Goal: Task Accomplishment & Management: Complete application form

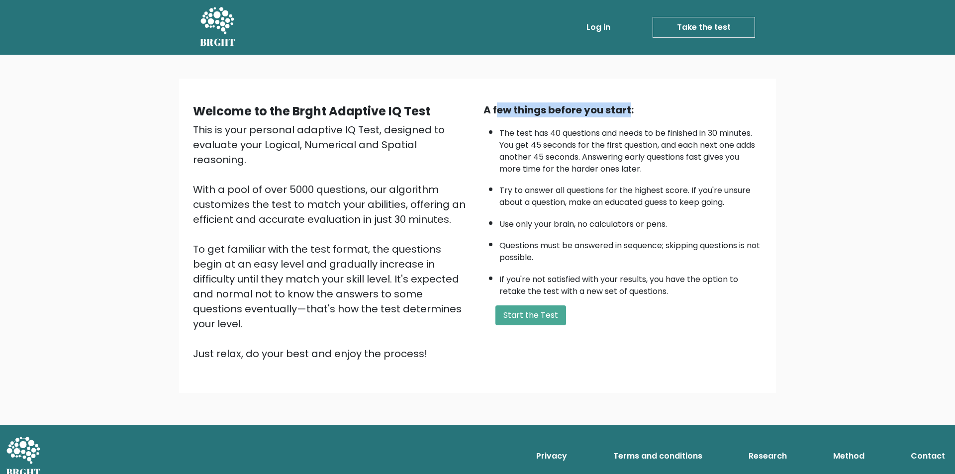
drag, startPoint x: 497, startPoint y: 111, endPoint x: 633, endPoint y: 110, distance: 136.2
click at [633, 110] on div "A few things before you start:" at bounding box center [622, 109] width 278 height 15
click at [636, 162] on li "The test has 40 questions and needs to be finished in 30 minutes. You get 45 se…" at bounding box center [630, 148] width 262 height 53
click at [535, 309] on button "Start the Test" at bounding box center [530, 315] width 71 height 20
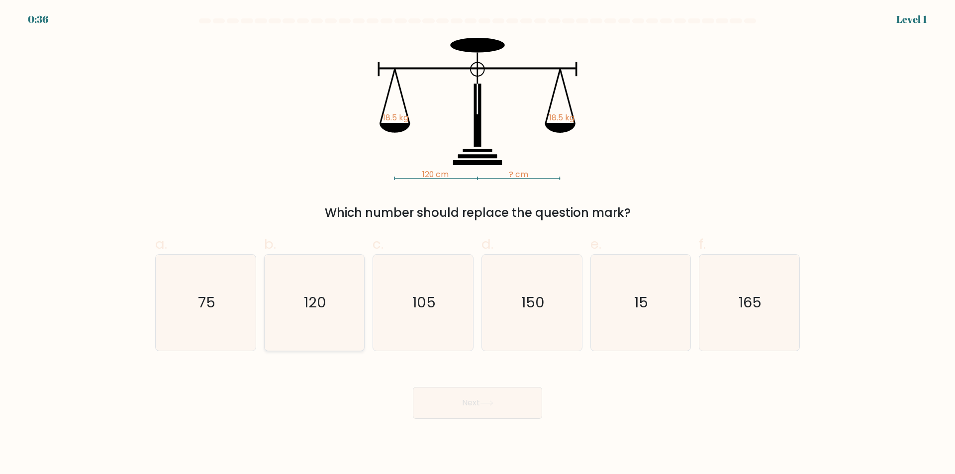
click at [297, 300] on icon "120" at bounding box center [314, 303] width 96 height 96
click at [477, 244] on input "b. 120" at bounding box center [477, 240] width 0 height 6
radio input "true"
click at [475, 402] on button "Next" at bounding box center [477, 403] width 129 height 32
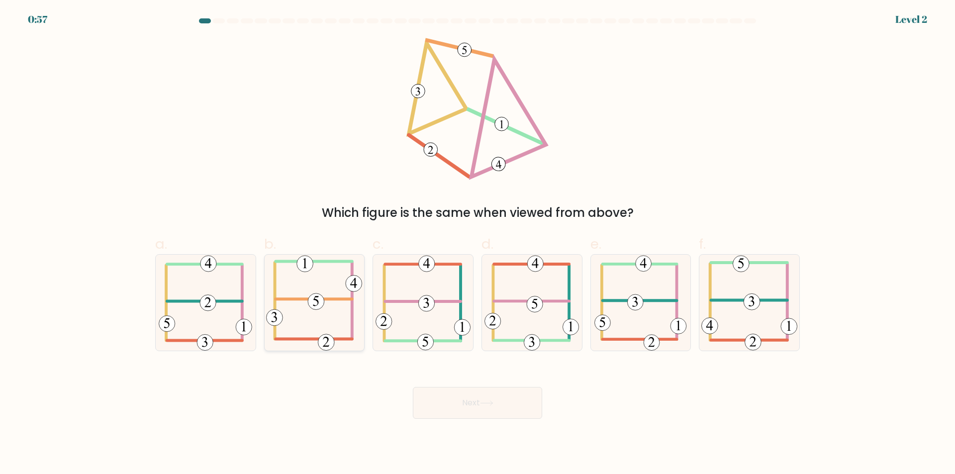
click at [332, 293] on icon at bounding box center [314, 303] width 96 height 96
click at [477, 244] on input "b." at bounding box center [477, 240] width 0 height 6
radio input "true"
click at [502, 416] on button "Next" at bounding box center [477, 403] width 129 height 32
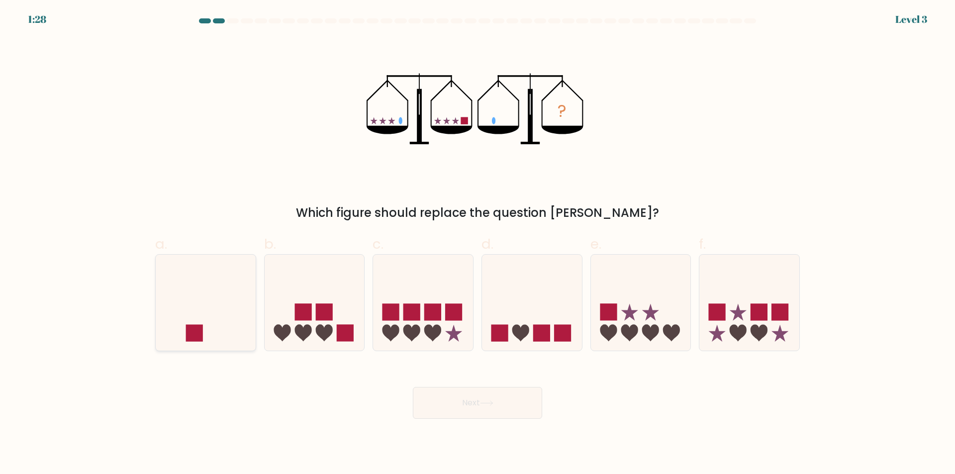
click at [225, 299] on icon at bounding box center [206, 302] width 100 height 83
click at [477, 244] on input "a." at bounding box center [477, 240] width 0 height 6
radio input "true"
click at [442, 383] on div "Next" at bounding box center [477, 391] width 656 height 56
click at [448, 406] on button "Next" at bounding box center [477, 403] width 129 height 32
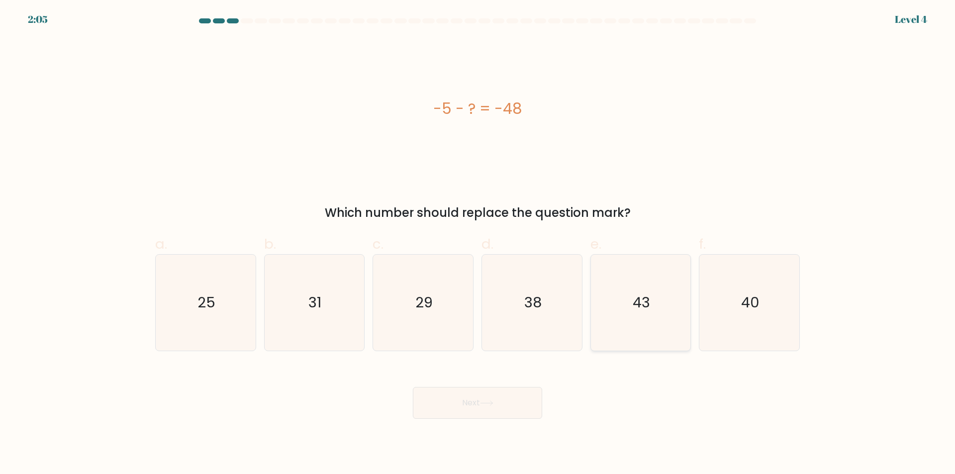
click at [645, 291] on icon "43" at bounding box center [640, 303] width 96 height 96
click at [478, 244] on input "e. 43" at bounding box center [477, 240] width 0 height 6
radio input "true"
click at [644, 291] on icon "43" at bounding box center [640, 302] width 95 height 95
click at [478, 244] on input "e. 43" at bounding box center [477, 240] width 0 height 6
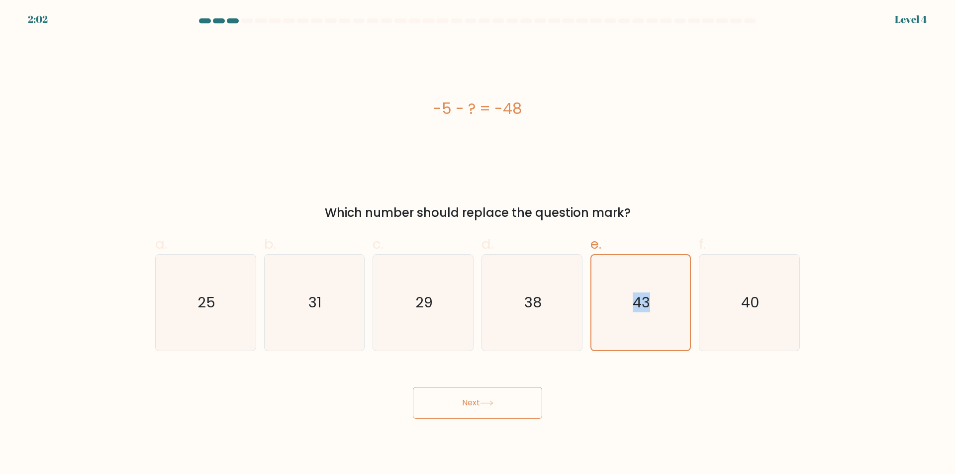
click at [494, 398] on button "Next" at bounding box center [477, 403] width 129 height 32
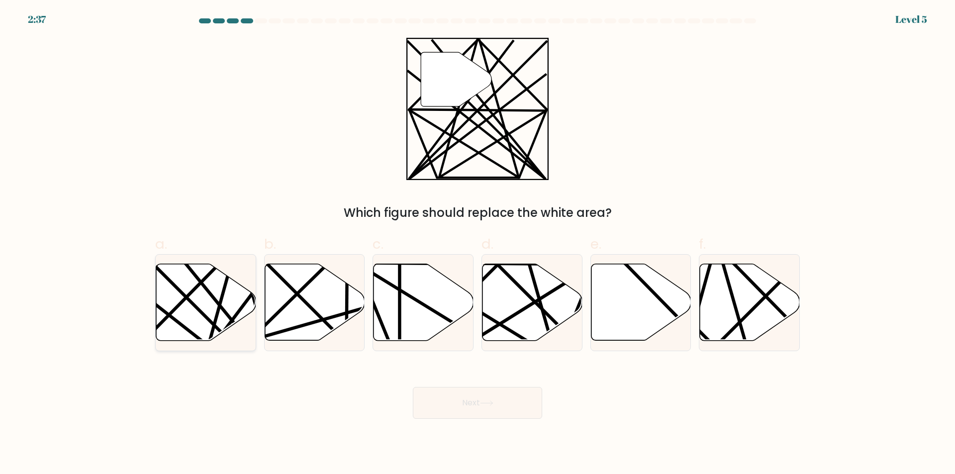
click at [224, 298] on icon at bounding box center [206, 302] width 100 height 77
click at [477, 244] on input "a." at bounding box center [477, 240] width 0 height 6
radio input "true"
click at [487, 405] on icon at bounding box center [486, 402] width 13 height 5
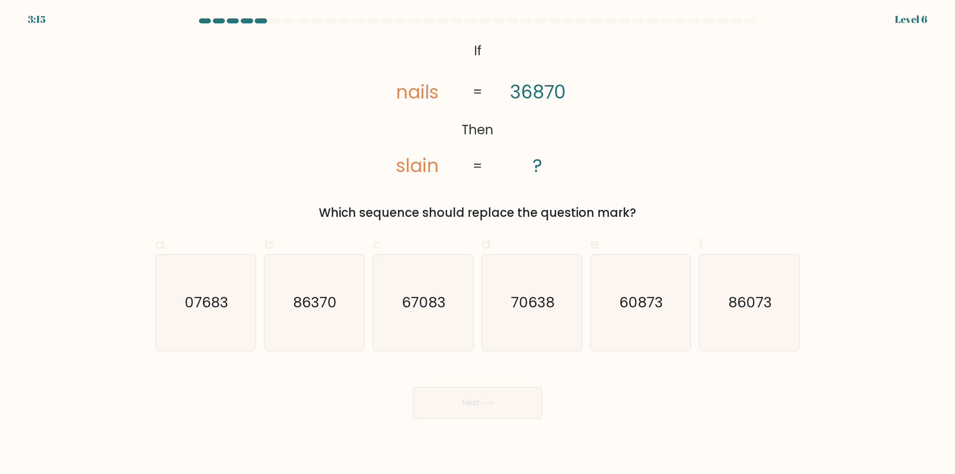
drag, startPoint x: 336, startPoint y: 214, endPoint x: 627, endPoint y: 208, distance: 291.4
click at [623, 208] on div "Which sequence should replace the question mark?" at bounding box center [477, 213] width 632 height 18
click at [630, 208] on div "Which sequence should replace the question mark?" at bounding box center [477, 213] width 632 height 18
drag, startPoint x: 401, startPoint y: 94, endPoint x: 464, endPoint y: 93, distance: 63.6
click at [464, 93] on icon "@import url('[URL][DOMAIN_NAME]); If Then nails slain 36870 ? = =" at bounding box center [477, 109] width 231 height 142
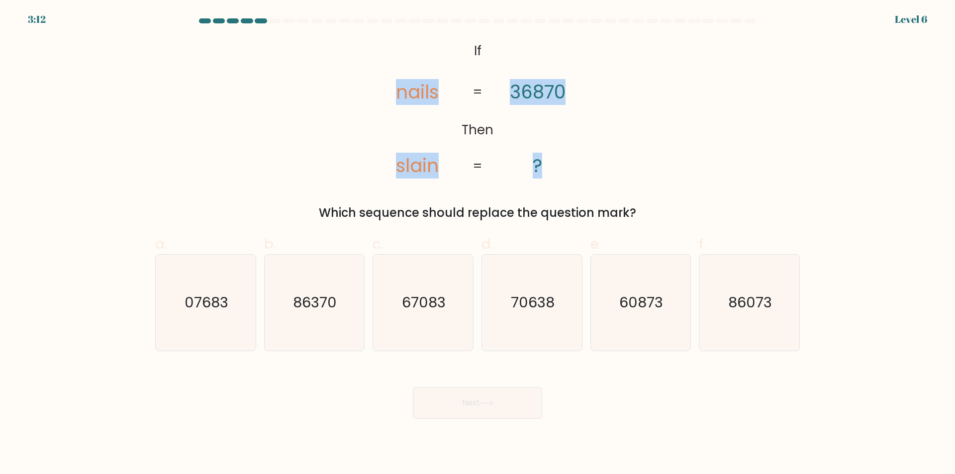
click at [538, 95] on tspan "36870" at bounding box center [538, 92] width 56 height 26
click at [523, 300] on text "70638" at bounding box center [533, 303] width 44 height 20
click at [478, 244] on input "d. 70638" at bounding box center [477, 240] width 0 height 6
radio input "true"
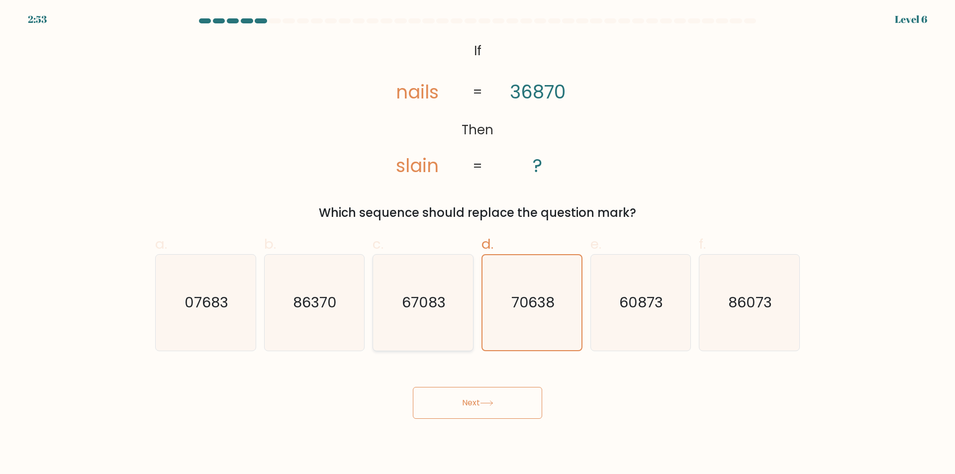
click at [406, 305] on text "67083" at bounding box center [424, 303] width 44 height 20
click at [477, 244] on input "c. 67083" at bounding box center [477, 240] width 0 height 6
radio input "true"
click at [486, 403] on icon at bounding box center [486, 403] width 12 height 4
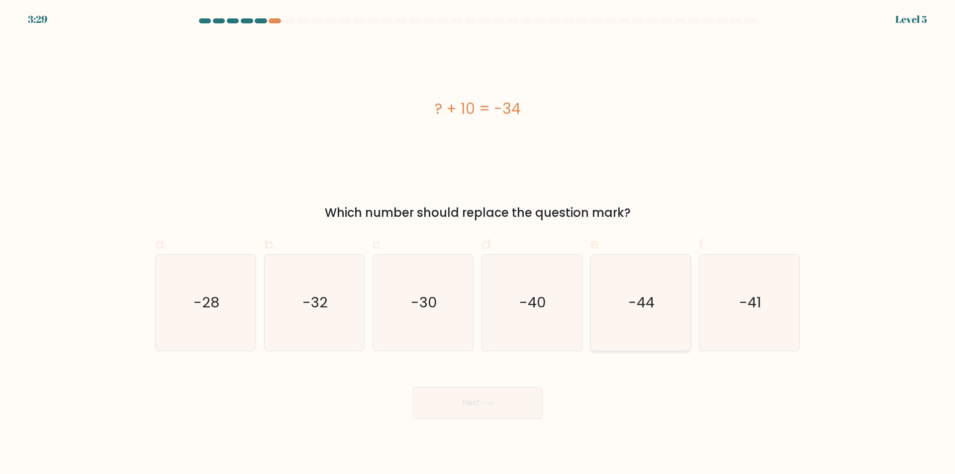
click at [640, 319] on icon "-44" at bounding box center [640, 303] width 96 height 96
click at [478, 244] on input "e. -44" at bounding box center [477, 240] width 0 height 6
radio input "true"
click at [530, 397] on button "Next" at bounding box center [477, 403] width 129 height 32
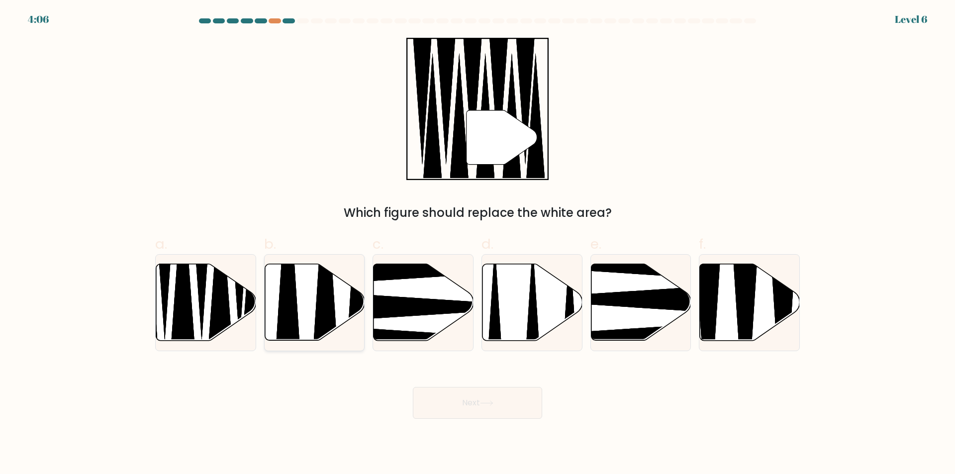
click at [297, 303] on icon at bounding box center [314, 302] width 100 height 77
click at [477, 244] on input "b." at bounding box center [477, 240] width 0 height 6
radio input "true"
click at [498, 400] on button "Next" at bounding box center [477, 403] width 129 height 32
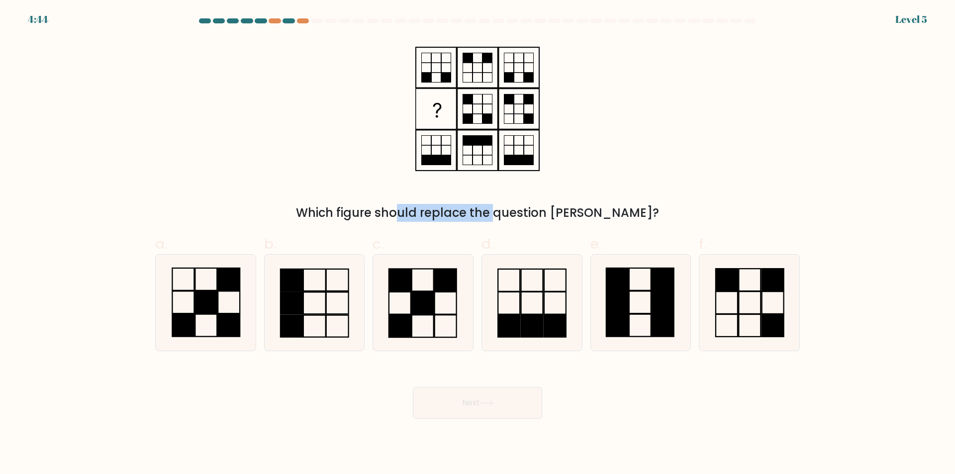
drag, startPoint x: 349, startPoint y: 210, endPoint x: 458, endPoint y: 212, distance: 108.4
click at [445, 212] on div "Which figure should replace the question [PERSON_NAME]?" at bounding box center [477, 213] width 632 height 18
drag, startPoint x: 532, startPoint y: 213, endPoint x: 630, endPoint y: 219, distance: 97.6
click at [630, 219] on div "Which figure should replace the question [PERSON_NAME]?" at bounding box center [477, 213] width 632 height 18
click at [428, 306] on rect at bounding box center [423, 303] width 22 height 22
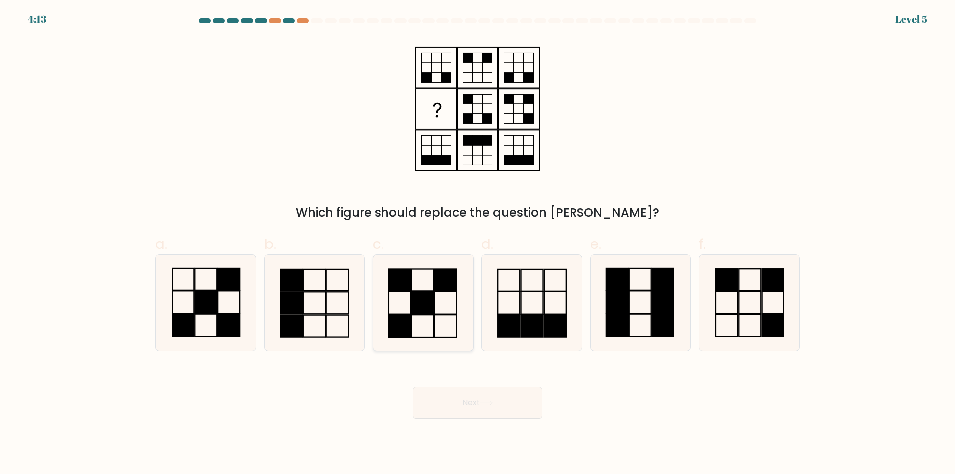
click at [477, 244] on input "c." at bounding box center [477, 240] width 0 height 6
radio input "true"
click at [485, 398] on button "Next" at bounding box center [477, 403] width 129 height 32
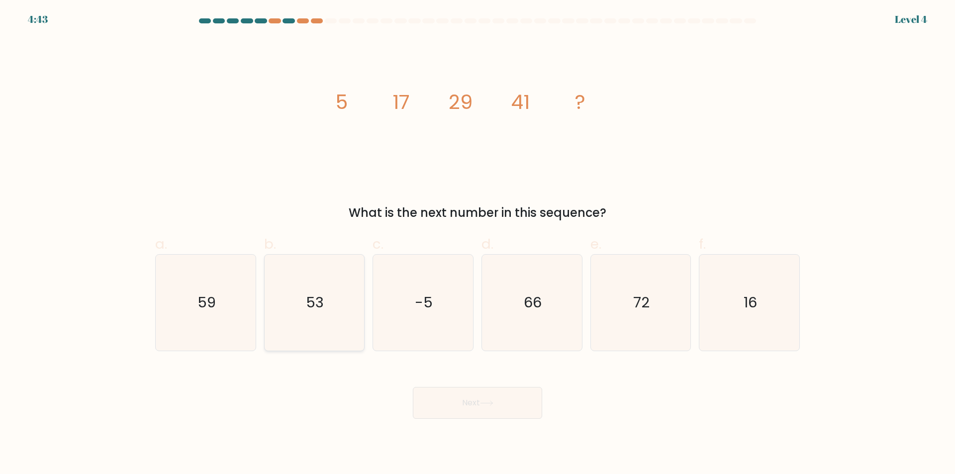
click at [308, 311] on text "53" at bounding box center [315, 303] width 18 height 20
click at [477, 244] on input "b. 53" at bounding box center [477, 240] width 0 height 6
radio input "true"
click at [478, 403] on button "Next" at bounding box center [477, 403] width 129 height 32
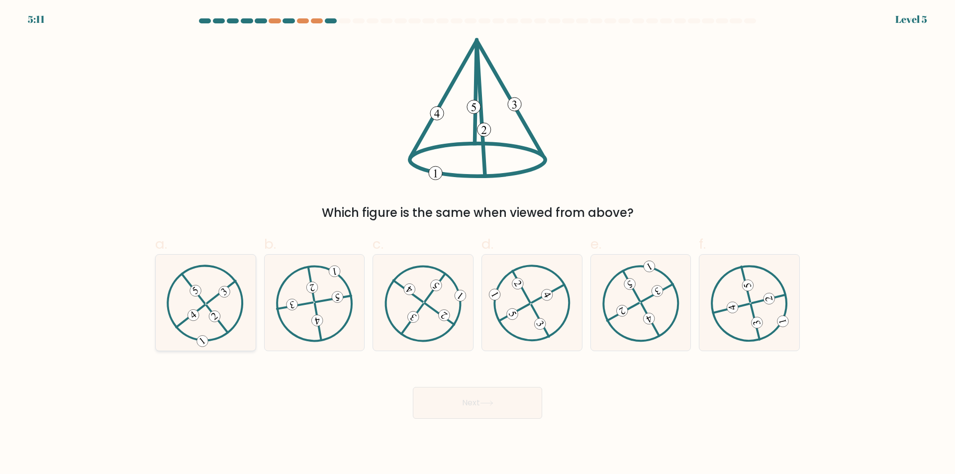
click at [216, 289] on icon at bounding box center [206, 302] width 78 height 77
click at [477, 244] on input "a." at bounding box center [477, 240] width 0 height 6
radio input "true"
click at [454, 411] on button "Next" at bounding box center [477, 403] width 129 height 32
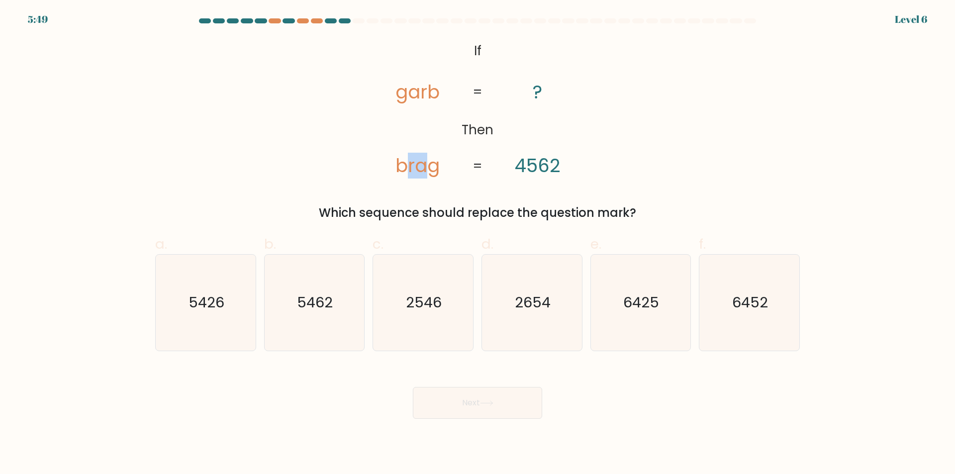
drag, startPoint x: 428, startPoint y: 167, endPoint x: 456, endPoint y: 171, distance: 28.1
click at [433, 169] on tspan "brag" at bounding box center [417, 166] width 44 height 26
drag, startPoint x: 514, startPoint y: 170, endPoint x: 579, endPoint y: 169, distance: 64.6
click at [578, 169] on icon "@import url('[URL][DOMAIN_NAME]); If Then garb brag ? 4562 = =" at bounding box center [477, 109] width 231 height 142
drag, startPoint x: 323, startPoint y: 211, endPoint x: 645, endPoint y: 213, distance: 322.6
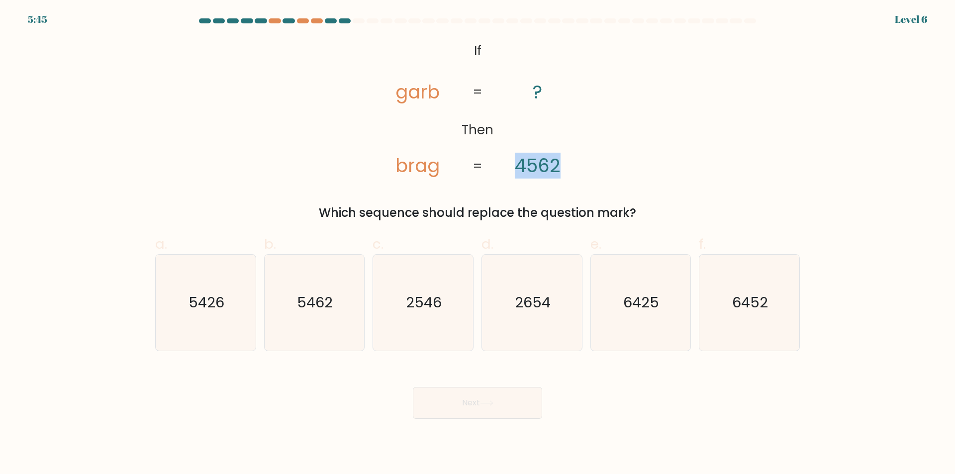
click at [645, 213] on div "Which sequence should replace the question mark?" at bounding box center [477, 213] width 632 height 18
click at [449, 81] on icon "@import url('[URL][DOMAIN_NAME]); If Then garb brag ? 4562 = =" at bounding box center [477, 109] width 231 height 142
drag, startPoint x: 473, startPoint y: 46, endPoint x: 514, endPoint y: 88, distance: 58.7
click at [545, 124] on icon "@import url('[URL][DOMAIN_NAME]); If Then garb brag ? 4562 = =" at bounding box center [477, 109] width 231 height 142
drag, startPoint x: 493, startPoint y: 69, endPoint x: 476, endPoint y: 49, distance: 26.1
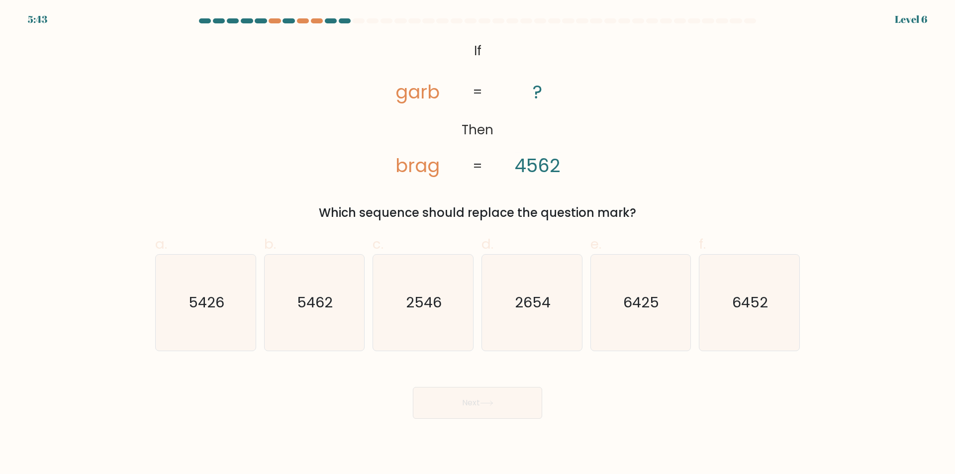
click at [491, 67] on icon "@import url('[URL][DOMAIN_NAME]); If Then garb brag ? 4562 = =" at bounding box center [477, 109] width 231 height 142
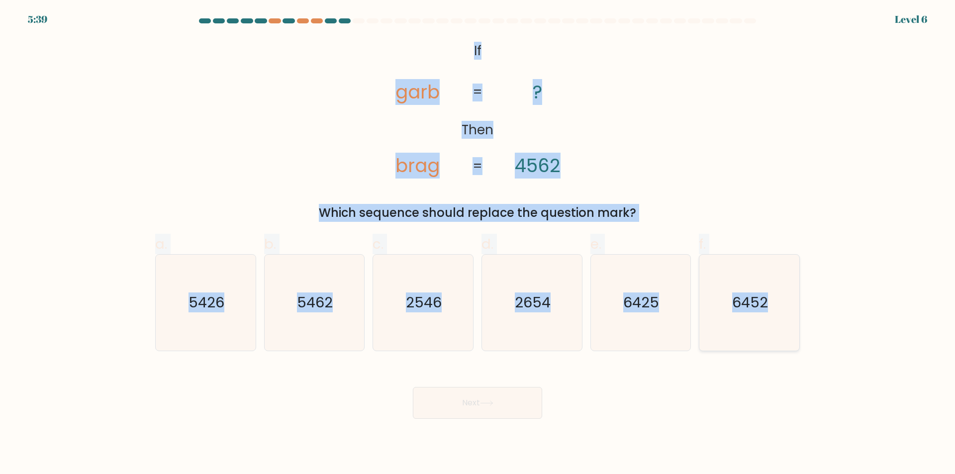
drag, startPoint x: 474, startPoint y: 46, endPoint x: 778, endPoint y: 309, distance: 402.2
click at [778, 309] on form "If ?" at bounding box center [477, 218] width 955 height 400
click at [713, 157] on div "@import url('[URL][DOMAIN_NAME]); If Then garb brag ? 4562 = = Which sequence s…" at bounding box center [477, 130] width 656 height 184
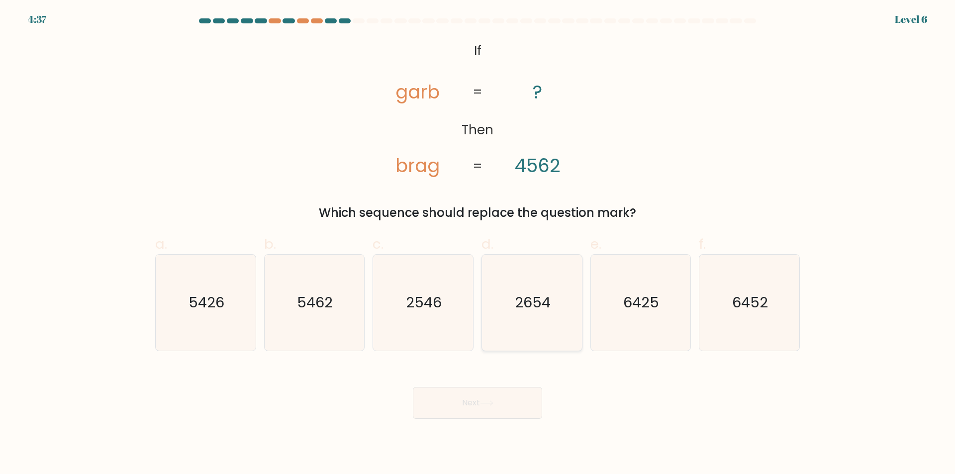
click at [538, 304] on text "2654" at bounding box center [533, 303] width 36 height 20
click at [478, 244] on input "d. 2654" at bounding box center [477, 240] width 0 height 6
radio input "true"
click at [498, 394] on button "Next" at bounding box center [477, 403] width 129 height 32
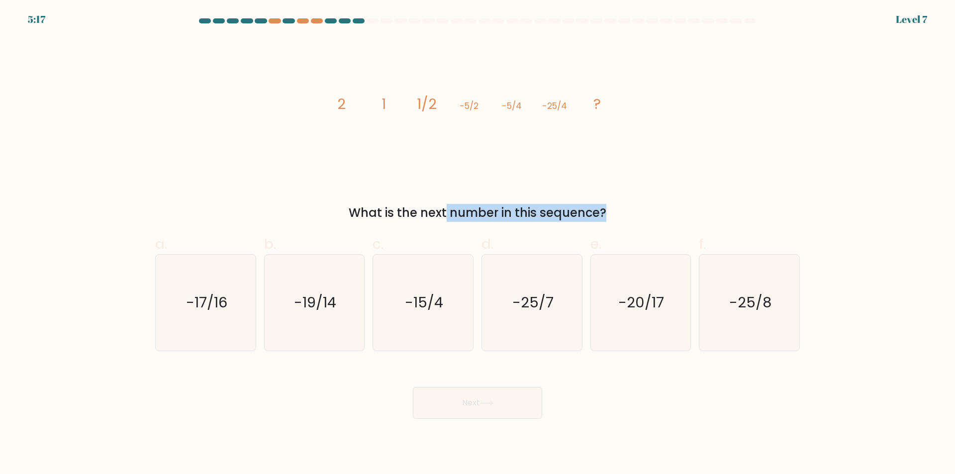
drag, startPoint x: 369, startPoint y: 214, endPoint x: 514, endPoint y: 210, distance: 145.2
click at [514, 210] on div "What is the next number in this sequence?" at bounding box center [477, 213] width 632 height 18
click at [434, 201] on div "image/svg+xml 2 1 1/2 -5/2 -5/4 -25/4 ? What is the next number in this sequenc…" at bounding box center [477, 130] width 656 height 184
drag, startPoint x: 358, startPoint y: 210, endPoint x: 511, endPoint y: 215, distance: 152.7
click at [511, 215] on div "What is the next number in this sequence?" at bounding box center [477, 213] width 632 height 18
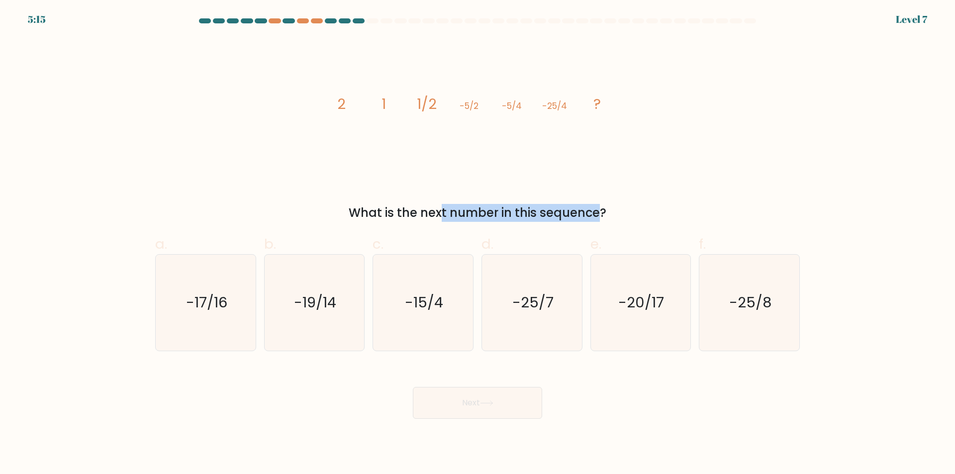
drag, startPoint x: 536, startPoint y: 213, endPoint x: 617, endPoint y: 212, distance: 81.0
click at [617, 212] on div "What is the next number in this sequence?" at bounding box center [477, 213] width 632 height 18
click at [621, 107] on icon "image/svg+xml 2 1 1/2 -5/2 -5/4 -25/4 ?" at bounding box center [477, 109] width 298 height 142
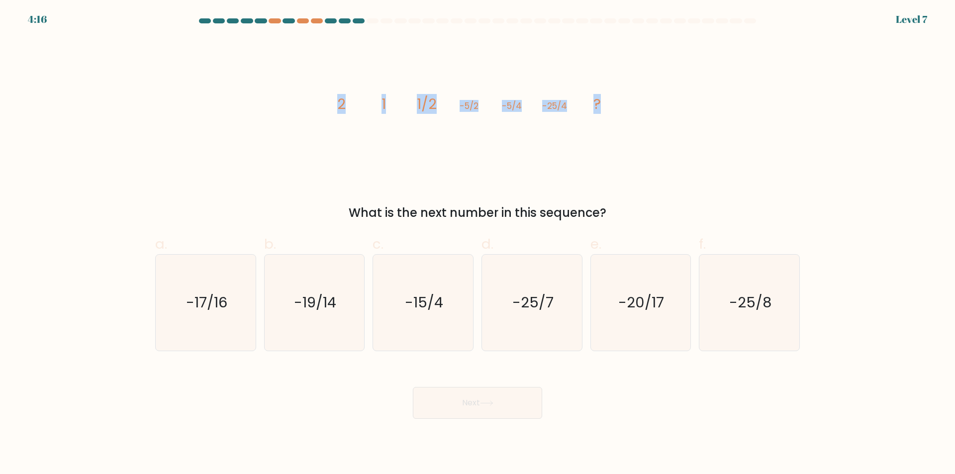
drag, startPoint x: 622, startPoint y: 107, endPoint x: 330, endPoint y: 99, distance: 292.4
click at [330, 99] on icon "image/svg+xml 2 1 1/2 -5/2 -5/4 -25/4 ?" at bounding box center [477, 109] width 298 height 142
copy g "2 1 1/2 -5/2 -5/4 -25/4 ?"
click at [735, 311] on text "-25/8" at bounding box center [750, 303] width 42 height 20
click at [478, 244] on input "f. -25/8" at bounding box center [477, 240] width 0 height 6
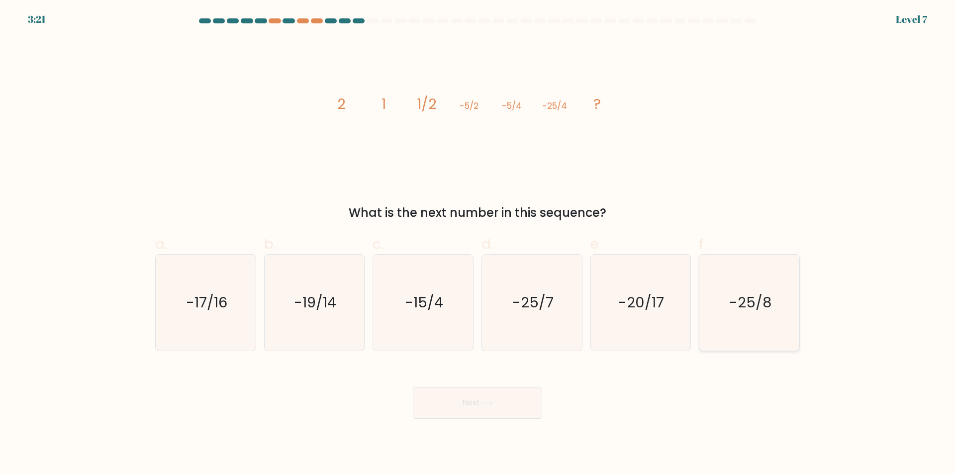
radio input "true"
click at [501, 404] on button "Next" at bounding box center [477, 403] width 129 height 32
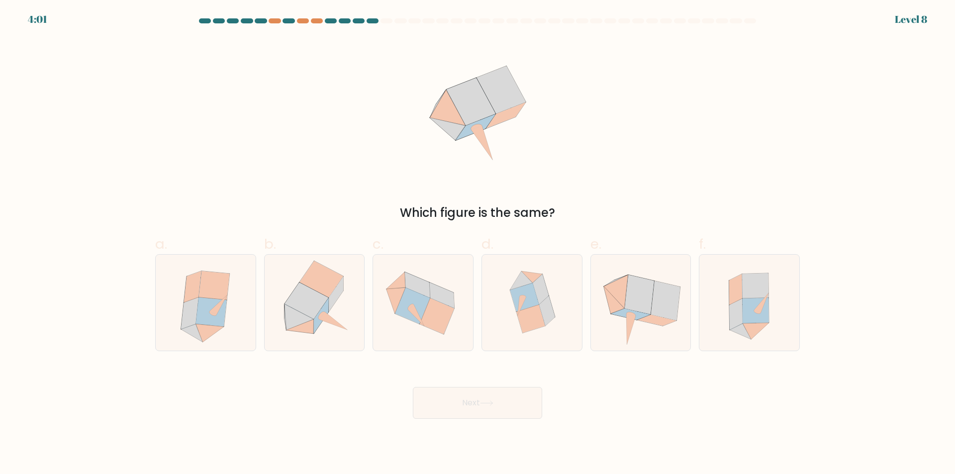
drag, startPoint x: 398, startPoint y: 209, endPoint x: 563, endPoint y: 209, distance: 164.6
click at [563, 209] on div "Which figure is the same?" at bounding box center [477, 213] width 632 height 18
click at [566, 196] on div "Which figure is the same?" at bounding box center [477, 130] width 656 height 184
click at [555, 309] on icon at bounding box center [532, 303] width 92 height 96
click at [478, 244] on input "d." at bounding box center [477, 240] width 0 height 6
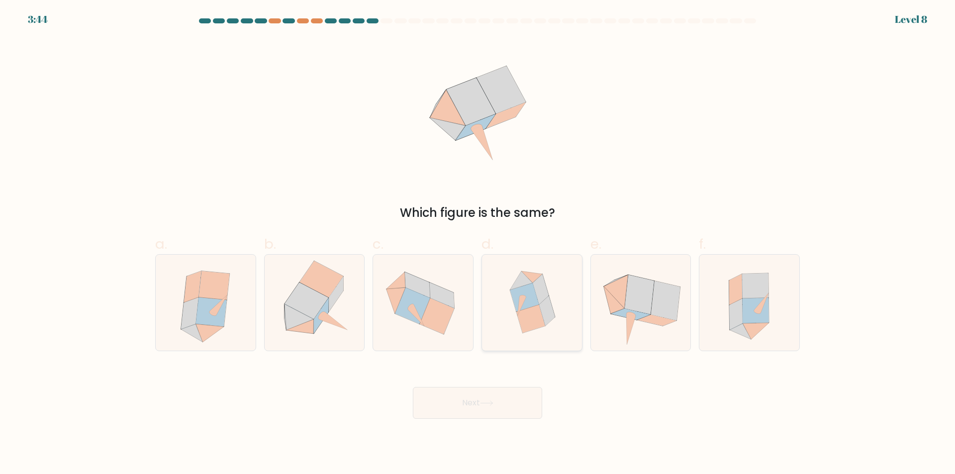
radio input "true"
click at [487, 406] on icon at bounding box center [486, 402] width 13 height 5
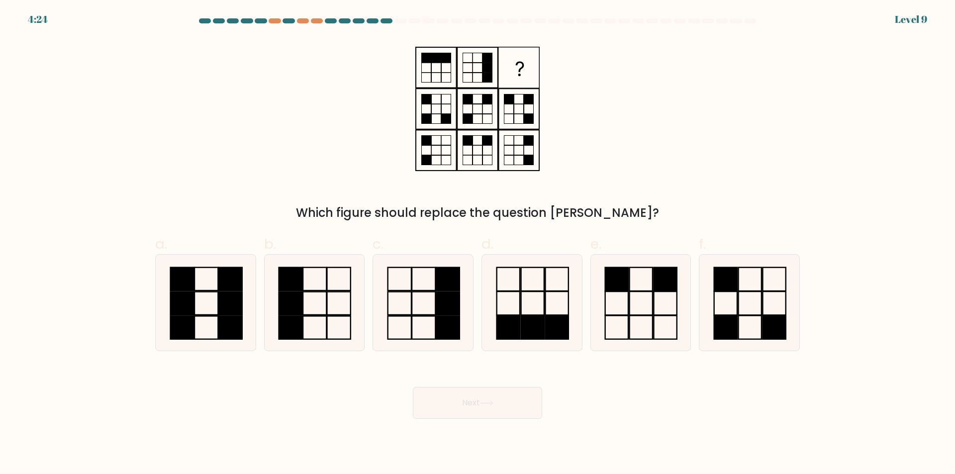
drag, startPoint x: 536, startPoint y: 214, endPoint x: 639, endPoint y: 210, distance: 103.5
click at [639, 210] on div "Which figure should replace the question [PERSON_NAME]?" at bounding box center [477, 213] width 632 height 18
click at [648, 194] on div "Which figure should replace the question [PERSON_NAME]?" at bounding box center [477, 130] width 656 height 184
click at [547, 325] on rect at bounding box center [556, 327] width 23 height 23
click at [478, 244] on input "d." at bounding box center [477, 240] width 0 height 6
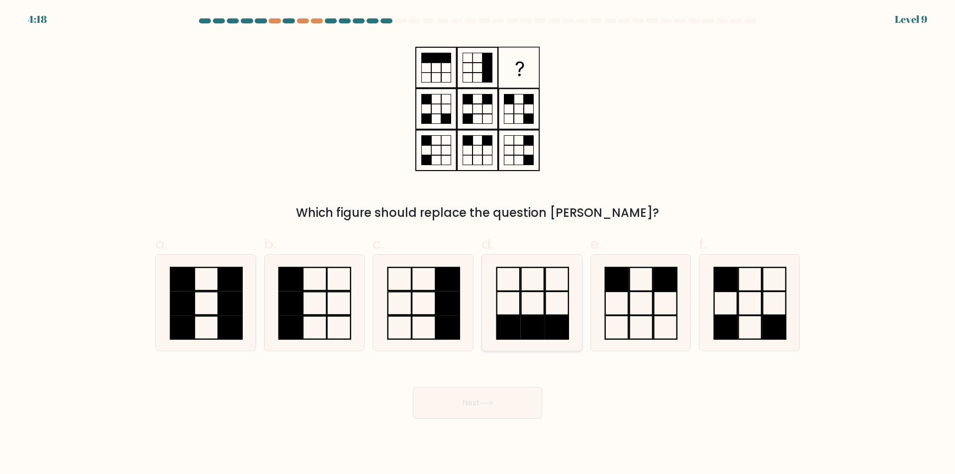
radio input "true"
click at [503, 409] on button "Next" at bounding box center [477, 403] width 129 height 32
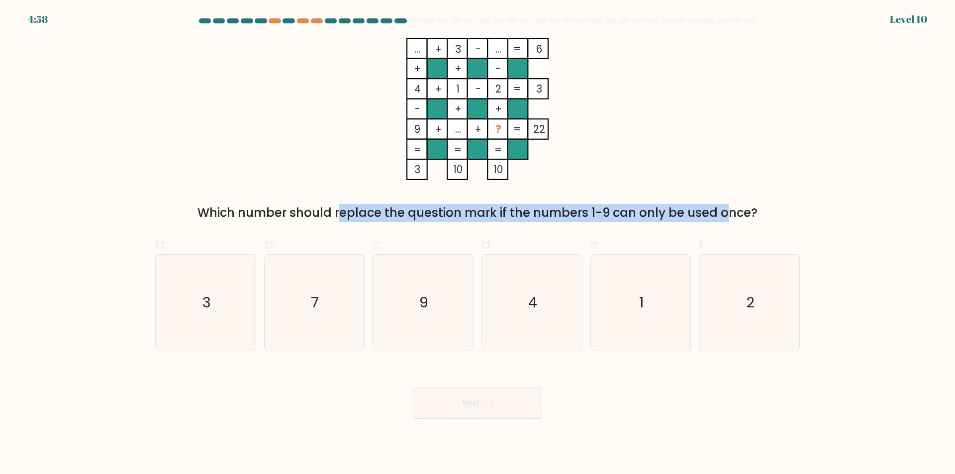
drag, startPoint x: 329, startPoint y: 215, endPoint x: 594, endPoint y: 207, distance: 265.1
click at [611, 211] on div "Which number should replace the question mark if the numbers 1-9 can only be us…" at bounding box center [477, 213] width 632 height 18
click at [594, 207] on div "Which number should replace the question mark if the numbers 1-9 can only be us…" at bounding box center [477, 213] width 632 height 18
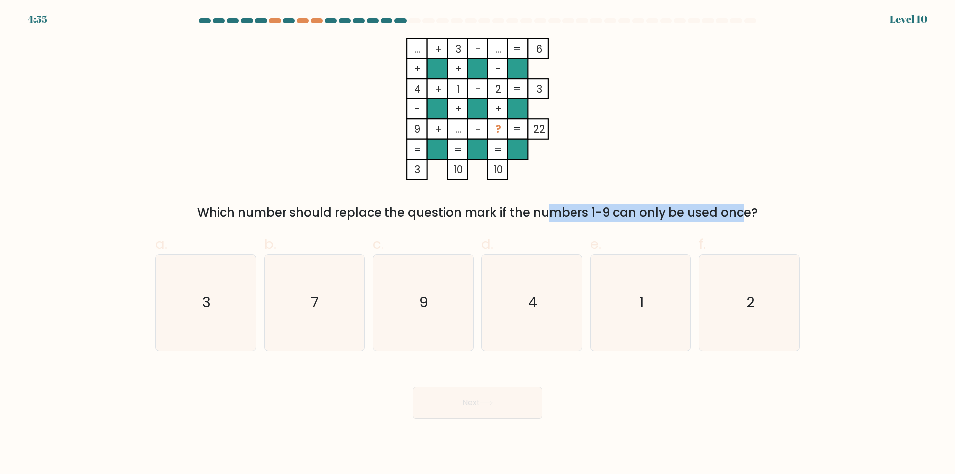
drag, startPoint x: 466, startPoint y: 211, endPoint x: 650, endPoint y: 218, distance: 184.6
click at [650, 218] on div "Which number should replace the question mark if the numbers 1-9 can only be us…" at bounding box center [477, 213] width 632 height 18
click at [705, 188] on div "... + 3 - ... 6 + + - 4 + 1 - 2 3 - + + 9 + ... + ? = 22 = = = = 3 10 10 = Whic…" at bounding box center [477, 130] width 656 height 184
click at [318, 299] on text "7" at bounding box center [315, 303] width 8 height 20
click at [477, 244] on input "b. 7" at bounding box center [477, 240] width 0 height 6
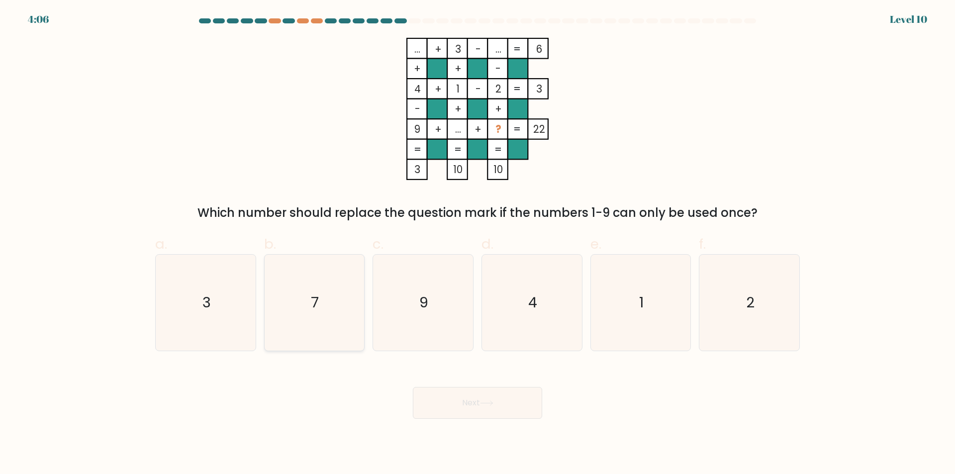
radio input "true"
click at [489, 398] on button "Next" at bounding box center [477, 403] width 129 height 32
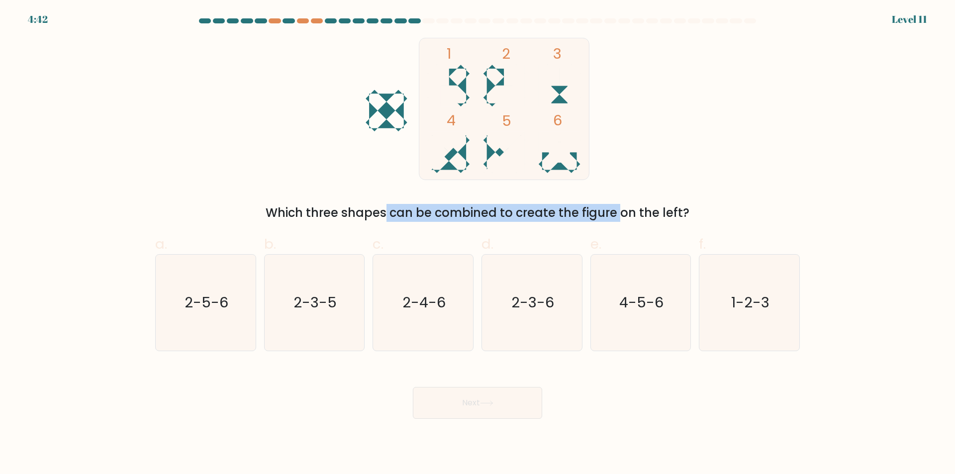
drag, startPoint x: 339, startPoint y: 213, endPoint x: 543, endPoint y: 213, distance: 204.3
click at [543, 213] on div "Which three shapes can be combined to create the figure on the left?" at bounding box center [477, 213] width 632 height 18
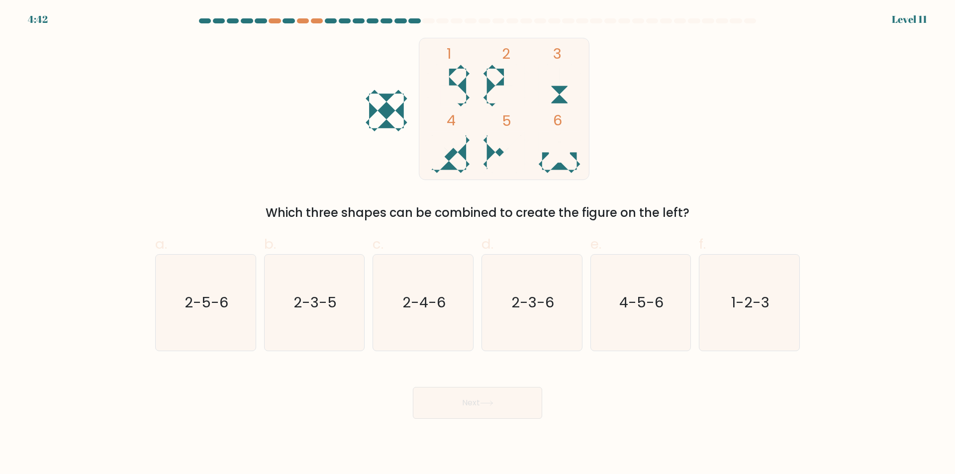
click at [564, 213] on div "Which three shapes can be combined to create the figure on the left?" at bounding box center [477, 213] width 632 height 18
click at [753, 308] on text "1-2-3" at bounding box center [750, 303] width 38 height 20
click at [478, 244] on input "f. 1-2-3" at bounding box center [477, 240] width 0 height 6
radio input "true"
click at [479, 408] on button "Next" at bounding box center [477, 403] width 129 height 32
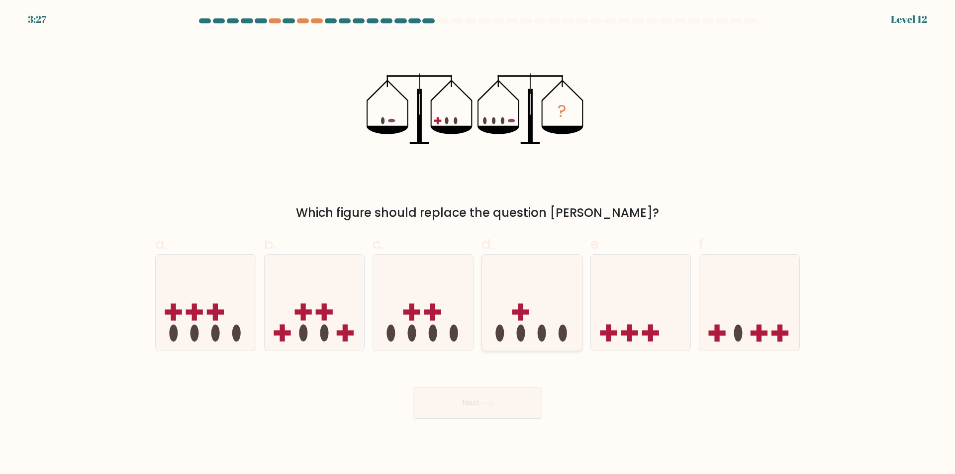
click at [535, 297] on icon at bounding box center [532, 302] width 100 height 83
click at [478, 244] on input "d." at bounding box center [477, 240] width 0 height 6
radio input "true"
click at [498, 408] on button "Next" at bounding box center [477, 403] width 129 height 32
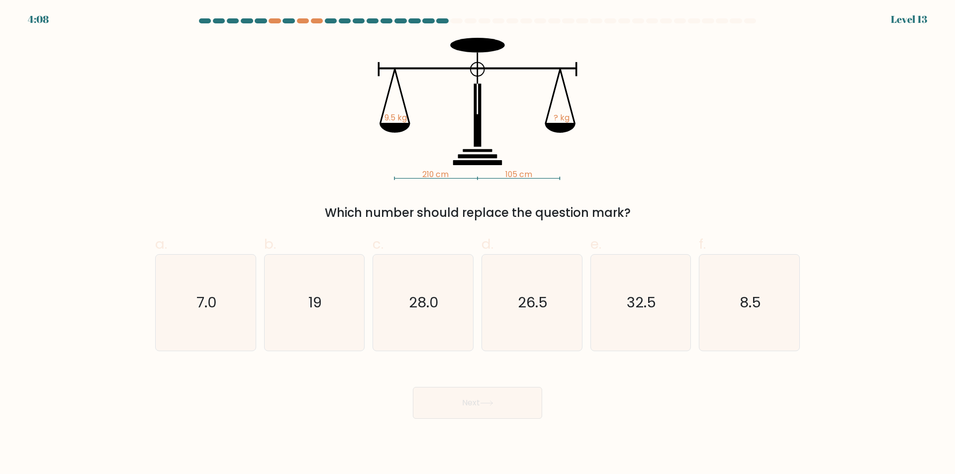
drag, startPoint x: 339, startPoint y: 217, endPoint x: 619, endPoint y: 214, distance: 280.4
click at [619, 214] on div "Which number should replace the question mark?" at bounding box center [477, 213] width 632 height 18
click at [627, 212] on div "Which number should replace the question mark?" at bounding box center [477, 213] width 632 height 18
click at [315, 307] on text "19" at bounding box center [314, 303] width 13 height 20
click at [477, 244] on input "b. 19" at bounding box center [477, 240] width 0 height 6
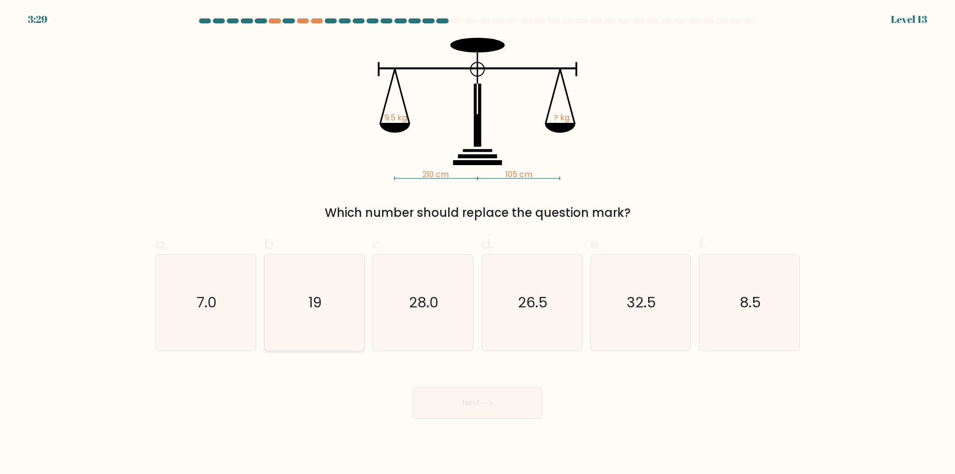
radio input "true"
click at [476, 405] on button "Next" at bounding box center [477, 403] width 129 height 32
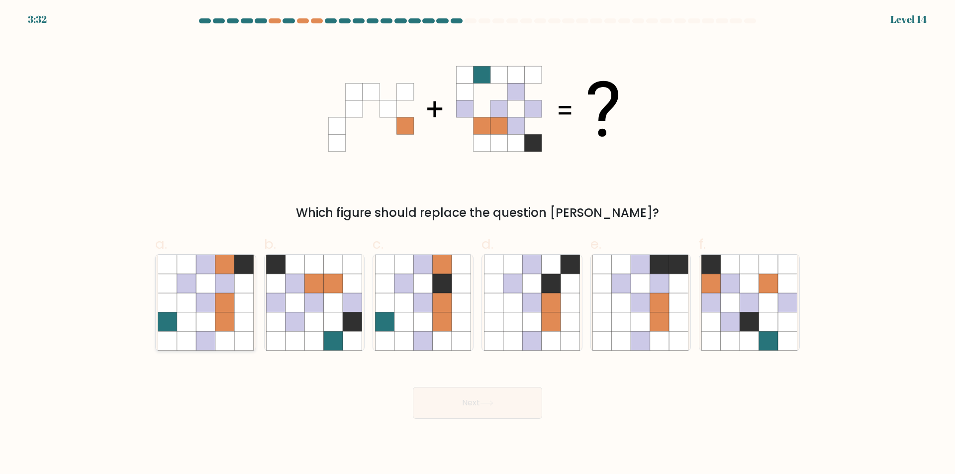
click at [212, 274] on icon at bounding box center [205, 283] width 19 height 19
click at [477, 244] on input "a." at bounding box center [477, 240] width 0 height 6
radio input "true"
click at [521, 407] on button "Next" at bounding box center [477, 403] width 129 height 32
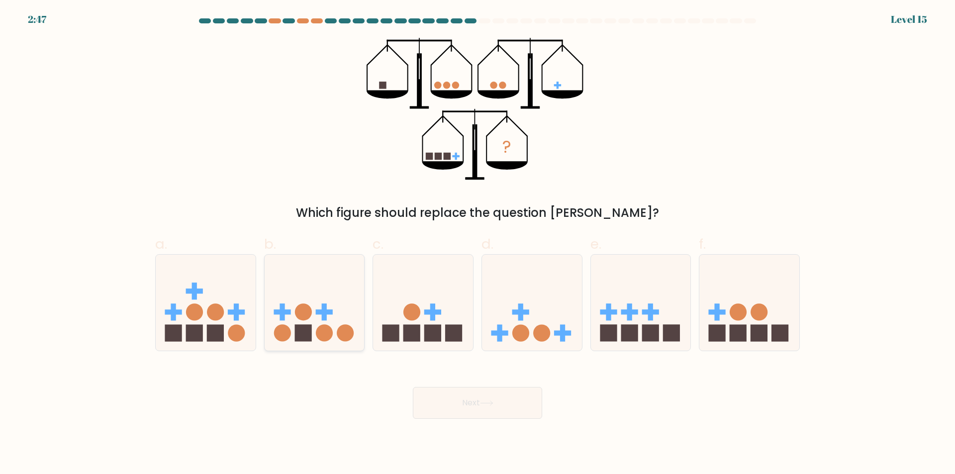
click at [307, 318] on circle at bounding box center [303, 311] width 17 height 17
click at [477, 244] on input "b." at bounding box center [477, 240] width 0 height 6
radio input "true"
drag, startPoint x: 472, startPoint y: 388, endPoint x: 475, endPoint y: 399, distance: 11.8
click at [472, 389] on button "Next" at bounding box center [477, 403] width 129 height 32
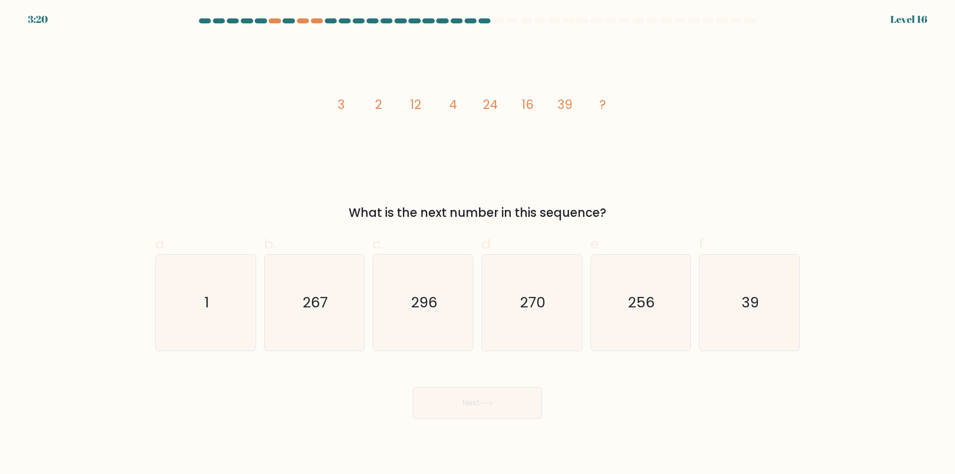
drag, startPoint x: 360, startPoint y: 213, endPoint x: 602, endPoint y: 213, distance: 242.1
click at [602, 213] on div "What is the next number in this sequence?" at bounding box center [477, 213] width 632 height 18
click at [603, 210] on div "What is the next number in this sequence?" at bounding box center [477, 213] width 632 height 18
drag, startPoint x: 338, startPoint y: 104, endPoint x: 390, endPoint y: 103, distance: 52.2
click at [390, 103] on icon "image/svg+xml 3 2 12 4 24 16 39 ?" at bounding box center [477, 109] width 298 height 142
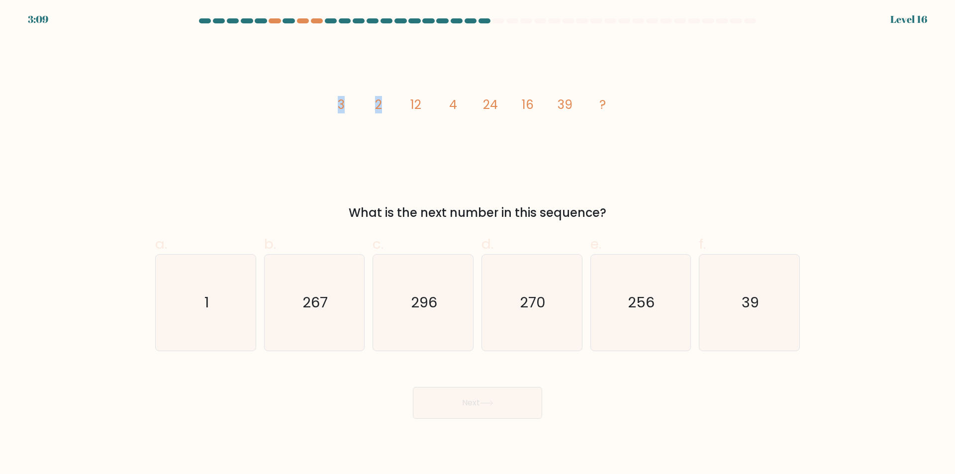
click at [394, 104] on icon "image/svg+xml 3 2 12 4 24 16 39 ?" at bounding box center [477, 109] width 298 height 142
drag, startPoint x: 409, startPoint y: 104, endPoint x: 460, endPoint y: 105, distance: 50.7
click at [460, 105] on icon "image/svg+xml 3 2 12 4 24 16 39 ?" at bounding box center [477, 109] width 298 height 142
drag, startPoint x: 482, startPoint y: 113, endPoint x: 483, endPoint y: 106, distance: 7.1
click at [482, 112] on icon "image/svg+xml 3 2 12 4 24 16 39 ?" at bounding box center [477, 109] width 298 height 142
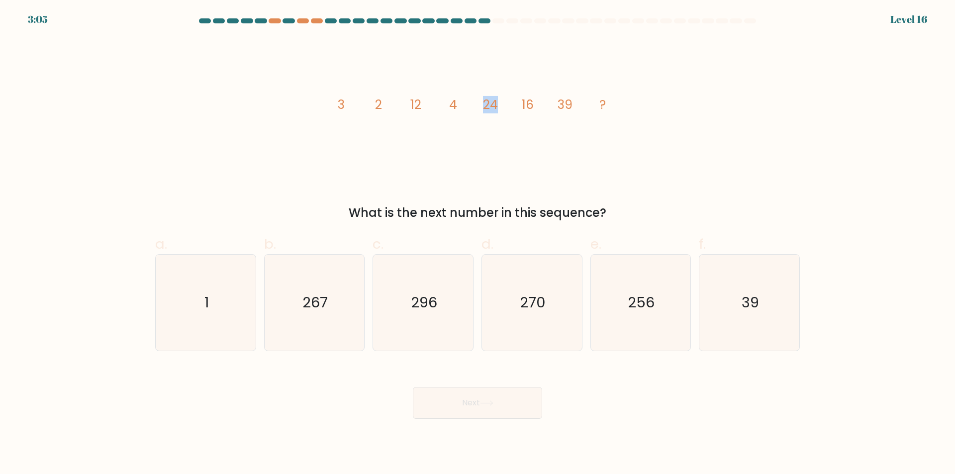
drag, startPoint x: 484, startPoint y: 103, endPoint x: 498, endPoint y: 103, distance: 13.9
click at [498, 103] on tspan "24" at bounding box center [490, 104] width 15 height 17
click at [494, 113] on tspan "24" at bounding box center [490, 104] width 15 height 17
drag, startPoint x: 521, startPoint y: 103, endPoint x: 536, endPoint y: 106, distance: 14.6
click at [535, 104] on icon "image/svg+xml 3 2 12 4 24 16 39 ?" at bounding box center [477, 109] width 298 height 142
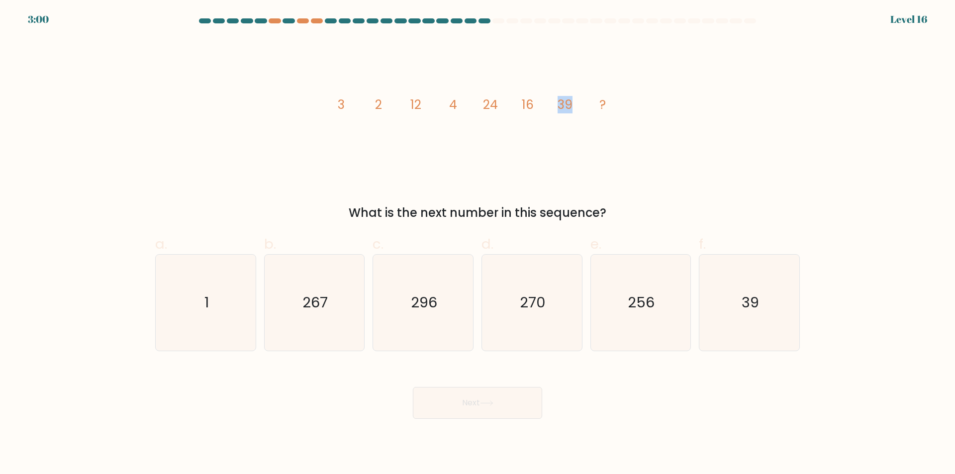
drag, startPoint x: 558, startPoint y: 105, endPoint x: 574, endPoint y: 107, distance: 16.0
click at [574, 107] on icon "image/svg+xml 3 2 12 4 24 16 39 ?" at bounding box center [477, 109] width 298 height 142
click at [564, 128] on icon "image/svg+xml 3 2 12 4 24 16 39 ?" at bounding box center [477, 109] width 298 height 142
click at [502, 216] on div "What is the next number in this sequence?" at bounding box center [477, 213] width 632 height 18
drag, startPoint x: 617, startPoint y: 101, endPoint x: 335, endPoint y: 100, distance: 282.4
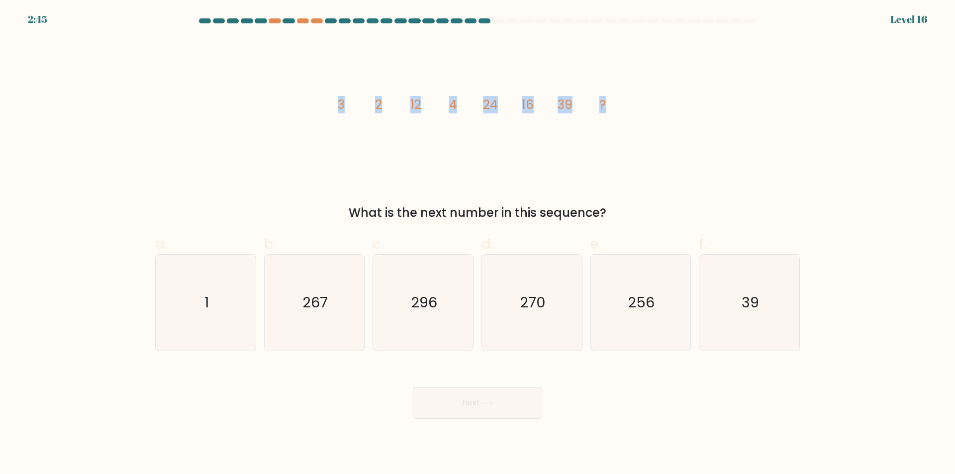
click at [335, 100] on icon "image/svg+xml 3 2 12 4 24 16 39 ?" at bounding box center [477, 109] width 298 height 142
copy g "3 2 12 4 24 16 39 ?"
drag, startPoint x: 768, startPoint y: 307, endPoint x: 700, endPoint y: 328, distance: 71.2
click at [768, 307] on icon "39" at bounding box center [749, 303] width 96 height 96
click at [478, 244] on input "f. 39" at bounding box center [477, 240] width 0 height 6
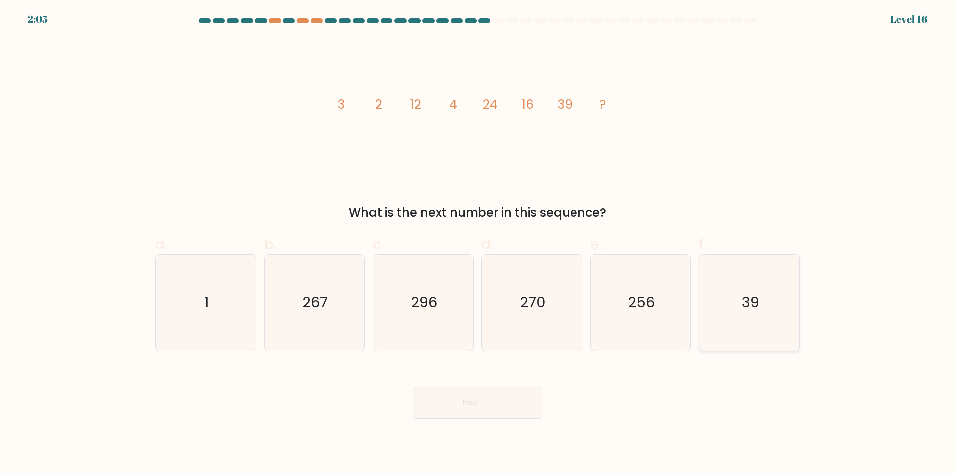
radio input "true"
click at [450, 416] on button "Next" at bounding box center [477, 403] width 129 height 32
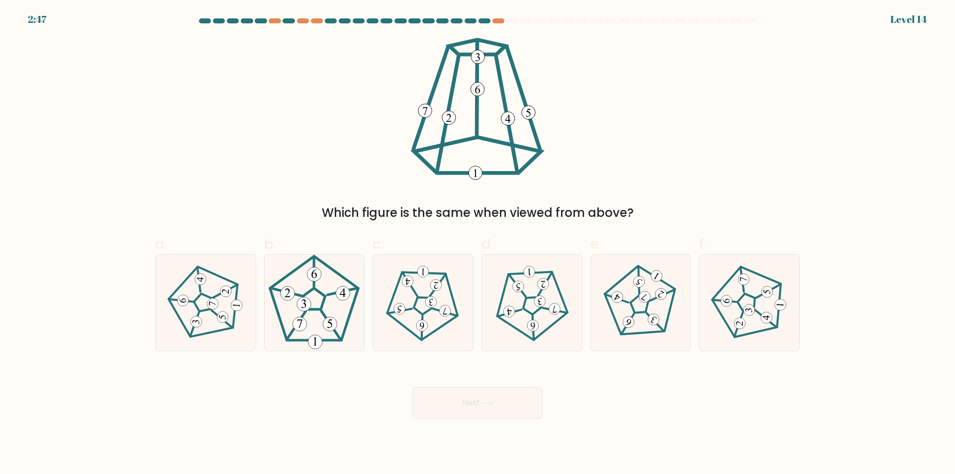
drag, startPoint x: 590, startPoint y: 212, endPoint x: 610, endPoint y: 213, distance: 19.9
click at [609, 213] on div "Which figure is the same when viewed from above?" at bounding box center [477, 213] width 632 height 18
click at [385, 304] on icon at bounding box center [422, 302] width 77 height 77
click at [477, 244] on input "c." at bounding box center [477, 240] width 0 height 6
radio input "true"
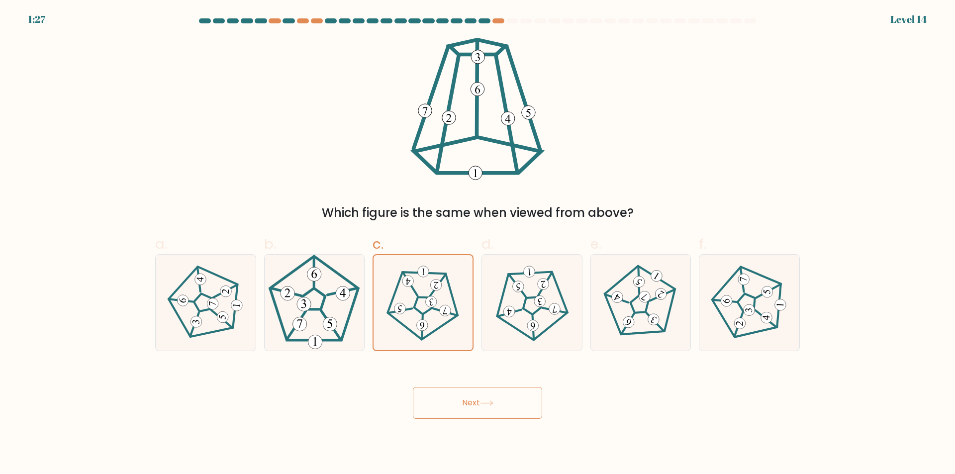
click at [478, 406] on button "Next" at bounding box center [477, 403] width 129 height 32
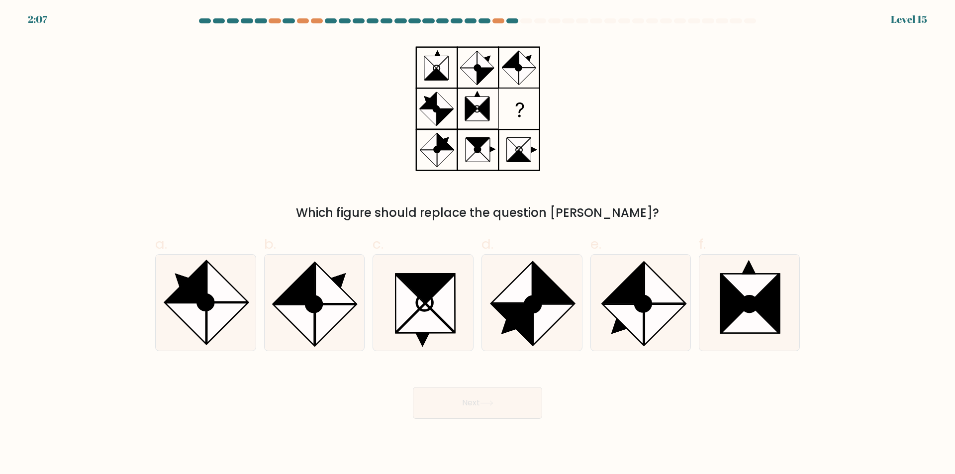
drag, startPoint x: 353, startPoint y: 219, endPoint x: 637, endPoint y: 217, distance: 283.9
click at [637, 217] on div "Which figure should replace the question [PERSON_NAME]?" at bounding box center [477, 213] width 632 height 18
click at [520, 318] on icon at bounding box center [511, 324] width 41 height 41
click at [478, 244] on input "d." at bounding box center [477, 240] width 0 height 6
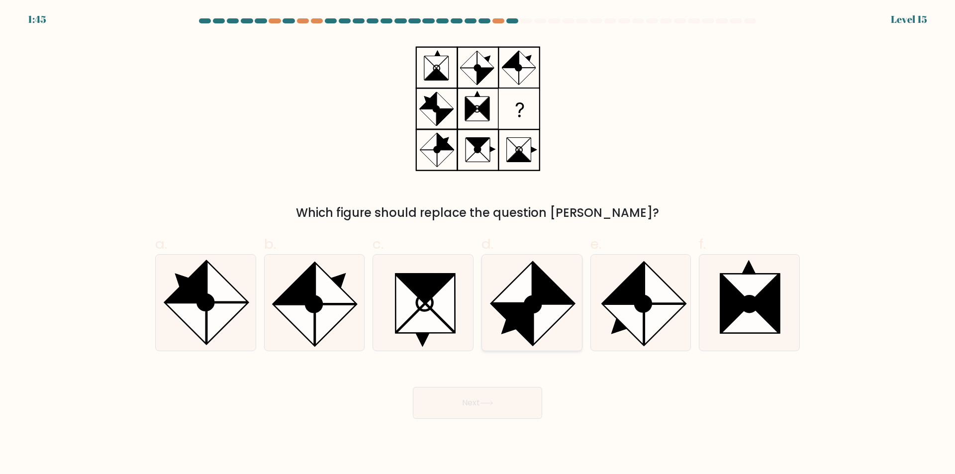
radio input "true"
click at [512, 412] on button "Next" at bounding box center [477, 403] width 129 height 32
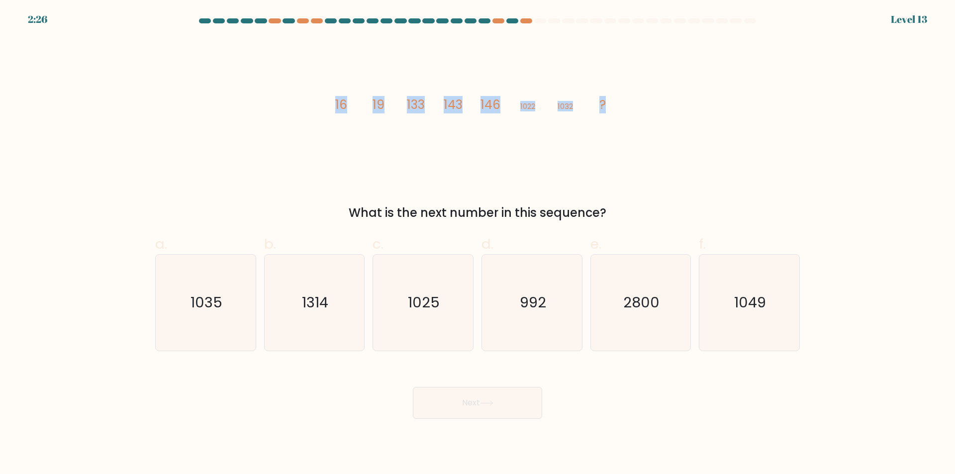
drag, startPoint x: 335, startPoint y: 99, endPoint x: 657, endPoint y: 108, distance: 322.3
click at [657, 108] on div "image/svg+xml 16 19 133 143 146 1022 1032 ? What is the next number in this seq…" at bounding box center [477, 130] width 656 height 184
copy g "16 19 133 143 146 1022 1032 ?"
click at [607, 152] on icon "image/svg+xml 16 19 133 143 146 1022 1032 ?" at bounding box center [477, 109] width 298 height 142
drag, startPoint x: 337, startPoint y: 104, endPoint x: 616, endPoint y: 113, distance: 280.0
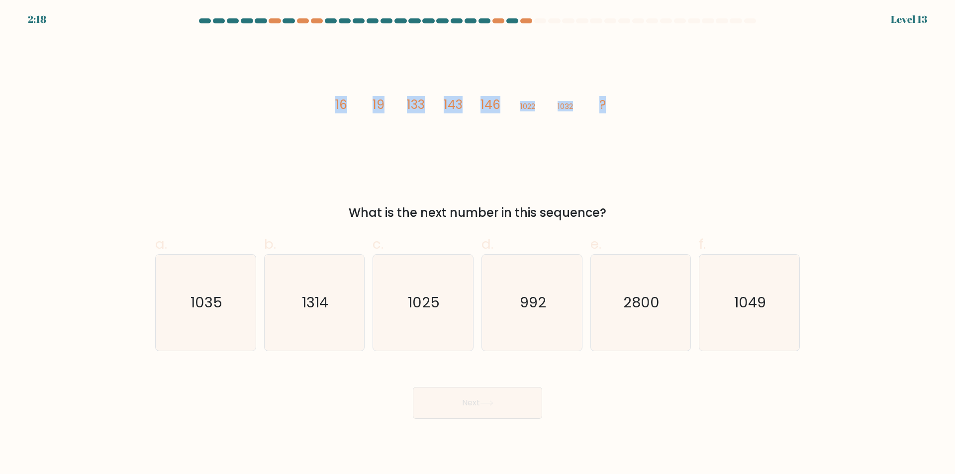
click at [616, 113] on icon "image/svg+xml 16 19 133 143 146 1022 1032 ?" at bounding box center [477, 109] width 298 height 142
click at [587, 120] on icon "image/svg+xml 16 19 133 143 146 1022 1032 ?" at bounding box center [477, 109] width 298 height 142
click at [670, 291] on icon "2800" at bounding box center [640, 303] width 96 height 96
click at [478, 244] on input "e. 2800" at bounding box center [477, 240] width 0 height 6
radio input "true"
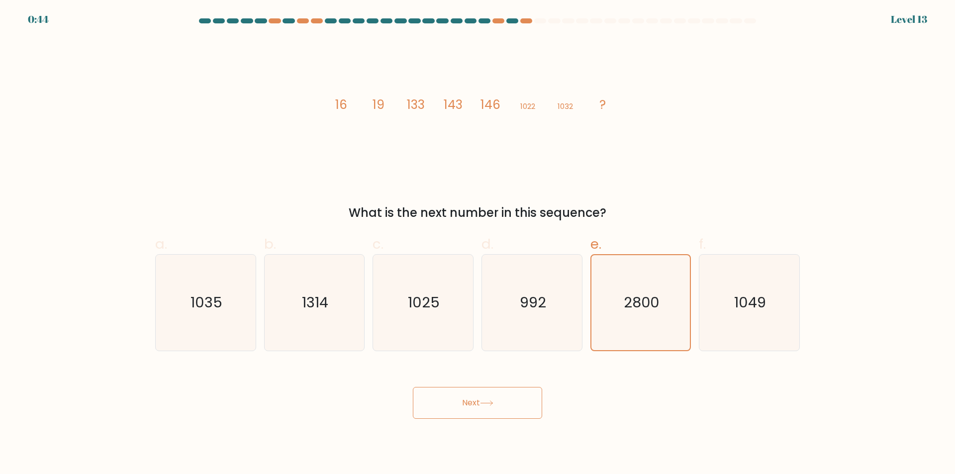
click at [517, 395] on button "Next" at bounding box center [477, 403] width 129 height 32
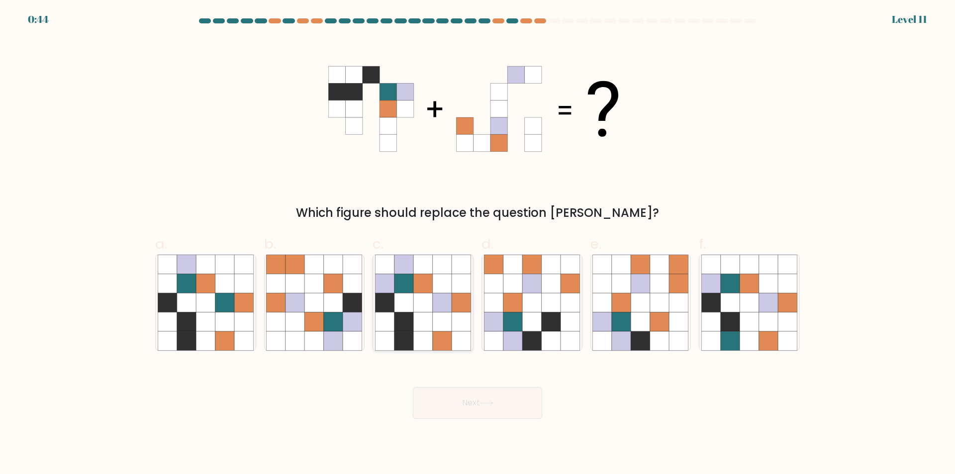
click at [429, 309] on icon at bounding box center [422, 302] width 19 height 19
click at [477, 244] on input "c." at bounding box center [477, 240] width 0 height 6
radio input "true"
click at [476, 410] on button "Next" at bounding box center [477, 403] width 129 height 32
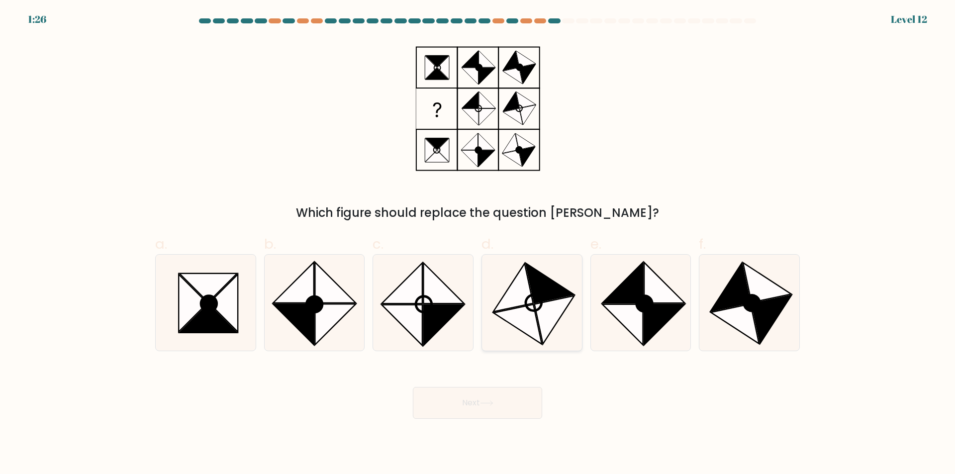
click at [538, 301] on icon at bounding box center [549, 283] width 48 height 40
click at [478, 244] on input "d." at bounding box center [477, 240] width 0 height 6
radio input "true"
click at [480, 421] on body "1:25 Level 12" at bounding box center [477, 237] width 955 height 474
click at [508, 406] on button "Next" at bounding box center [477, 403] width 129 height 32
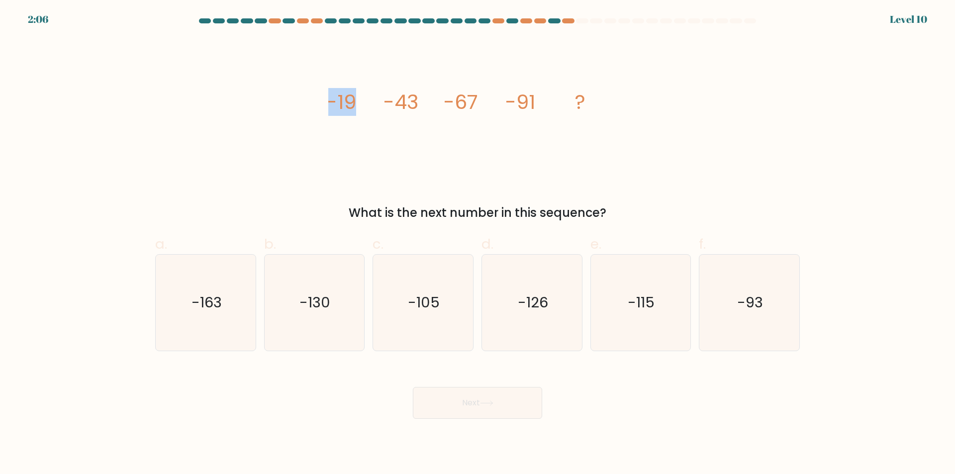
drag, startPoint x: 326, startPoint y: 104, endPoint x: 368, endPoint y: 99, distance: 42.1
click at [368, 99] on div "image/svg+xml -19 -43 -67 -91 ? What is the next number in this sequence?" at bounding box center [477, 130] width 656 height 184
drag, startPoint x: 425, startPoint y: 96, endPoint x: 470, endPoint y: 96, distance: 45.2
click at [470, 96] on g "-19 -43 -67 -91 ?" at bounding box center [455, 102] width 259 height 28
click at [366, 104] on icon "image/svg+xml -19 -43 -67 -91 ?" at bounding box center [477, 109] width 298 height 142
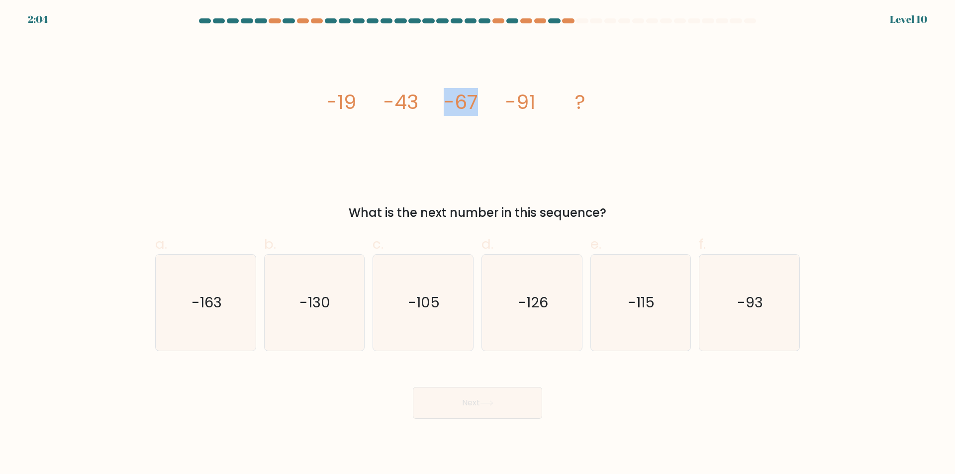
drag, startPoint x: 447, startPoint y: 103, endPoint x: 477, endPoint y: 99, distance: 30.1
click at [477, 99] on tspan "-67" at bounding box center [460, 102] width 34 height 28
click at [460, 132] on icon "image/svg+xml -19 -43 -67 -91 ?" at bounding box center [477, 109] width 298 height 142
click at [628, 304] on text "-115" at bounding box center [641, 303] width 27 height 20
click at [478, 244] on input "e. -115" at bounding box center [477, 240] width 0 height 6
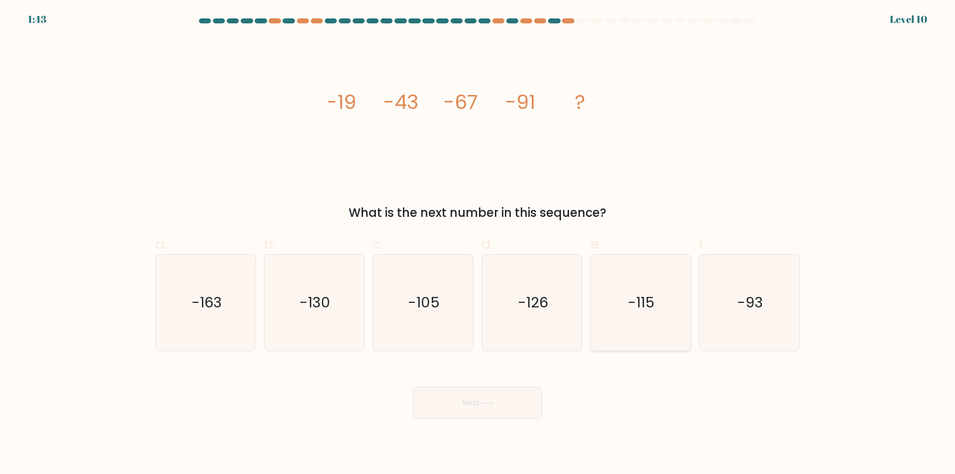
radio input "true"
click at [505, 413] on button "Next" at bounding box center [477, 403] width 129 height 32
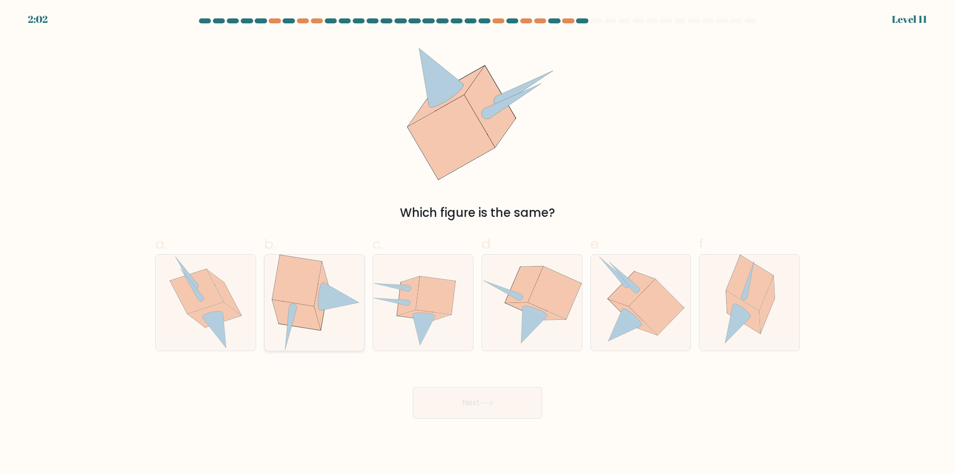
click at [319, 300] on icon at bounding box center [320, 296] width 5 height 28
click at [477, 244] on input "b." at bounding box center [477, 240] width 0 height 6
radio input "true"
click at [492, 404] on icon at bounding box center [486, 403] width 12 height 4
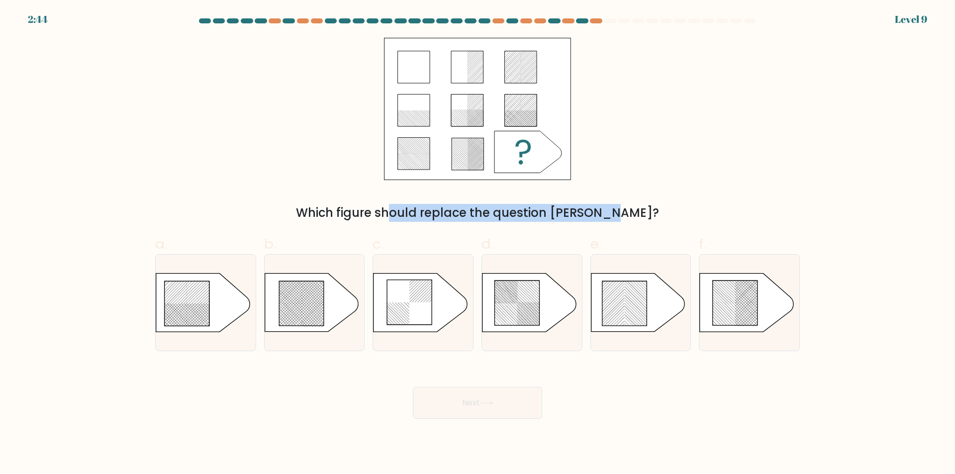
drag, startPoint x: 383, startPoint y: 213, endPoint x: 557, endPoint y: 215, distance: 174.5
click at [557, 215] on div "Which figure should replace the question [PERSON_NAME]?" at bounding box center [477, 213] width 632 height 18
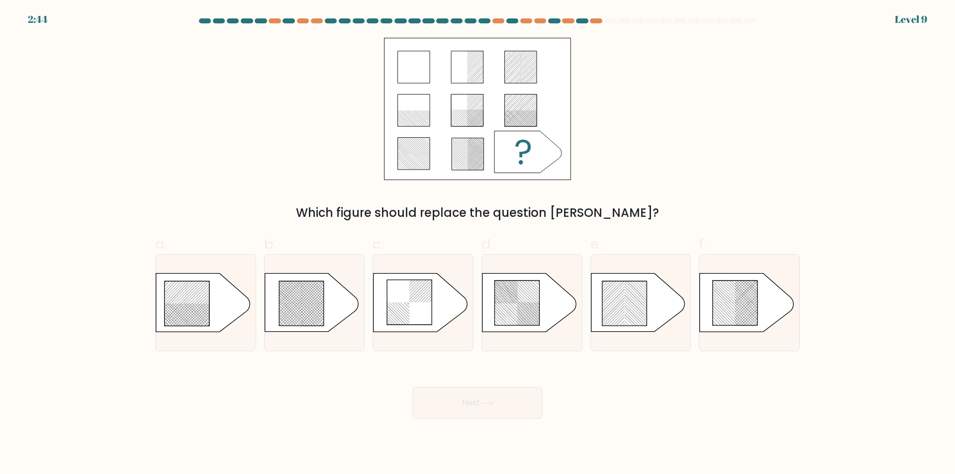
click at [572, 225] on form "a." at bounding box center [477, 218] width 955 height 400
click at [322, 298] on icon at bounding box center [301, 303] width 45 height 45
click at [477, 244] on input "b." at bounding box center [477, 240] width 0 height 6
radio input "true"
click at [516, 416] on button "Next" at bounding box center [477, 403] width 129 height 32
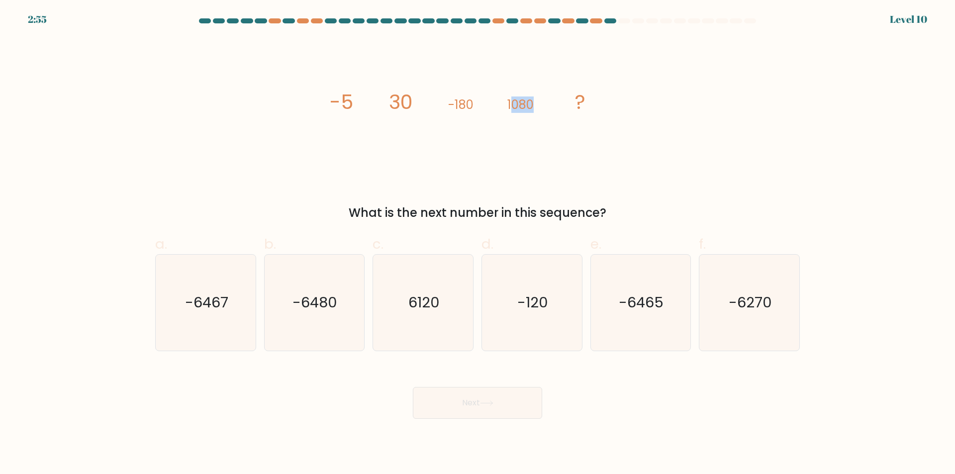
drag, startPoint x: 509, startPoint y: 102, endPoint x: 536, endPoint y: 106, distance: 27.2
click at [536, 106] on icon "image/svg+xml -5 30 -180 1080 ?" at bounding box center [477, 109] width 298 height 142
click at [313, 319] on icon "-6480" at bounding box center [314, 303] width 96 height 96
click at [477, 244] on input "b. -6480" at bounding box center [477, 240] width 0 height 6
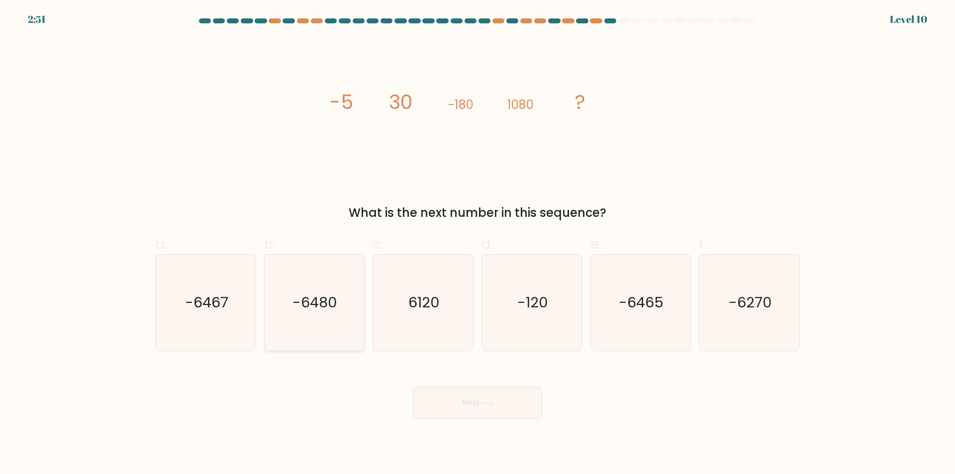
radio input "true"
click at [493, 398] on button "Next" at bounding box center [477, 403] width 129 height 32
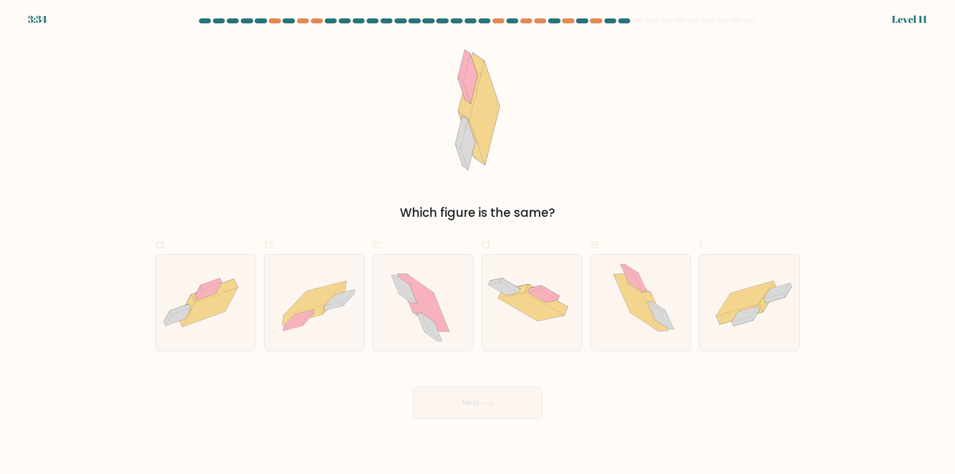
drag, startPoint x: 479, startPoint y: 216, endPoint x: 583, endPoint y: 219, distance: 104.4
click at [583, 219] on div "Which figure is the same?" at bounding box center [477, 213] width 632 height 18
click at [575, 173] on div "Which figure is the same?" at bounding box center [477, 130] width 656 height 184
click at [336, 307] on icon at bounding box center [339, 302] width 30 height 16
click at [477, 244] on input "b." at bounding box center [477, 240] width 0 height 6
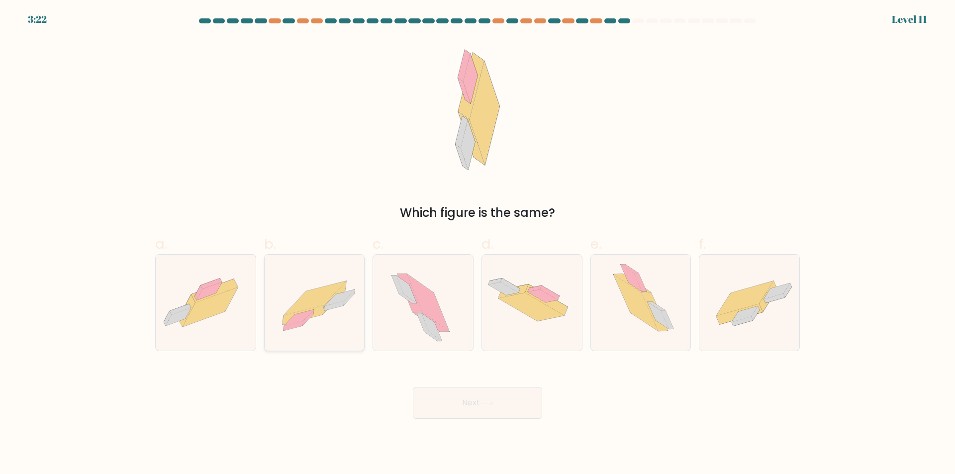
radio input "true"
click at [485, 400] on button "Next" at bounding box center [477, 403] width 129 height 32
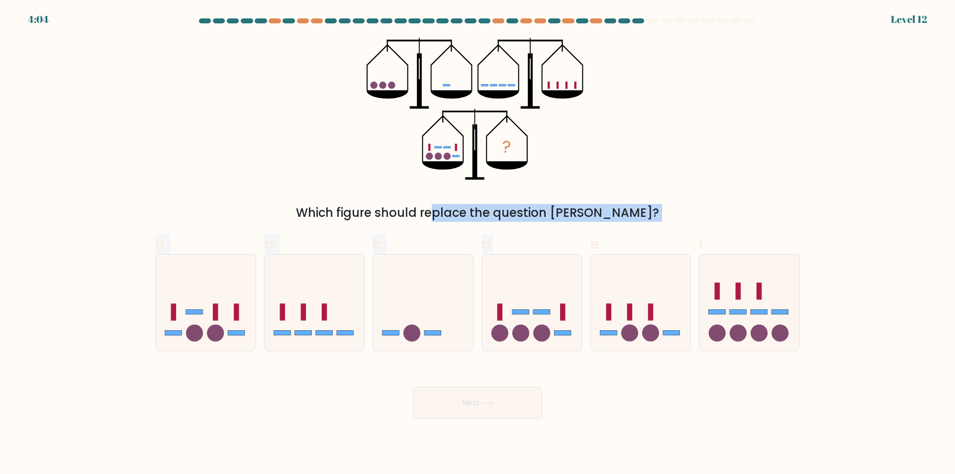
drag, startPoint x: 387, startPoint y: 217, endPoint x: 541, endPoint y: 231, distance: 154.3
click at [541, 231] on form at bounding box center [477, 218] width 955 height 400
click at [555, 220] on div "Which figure should replace the question [PERSON_NAME]?" at bounding box center [477, 213] width 632 height 18
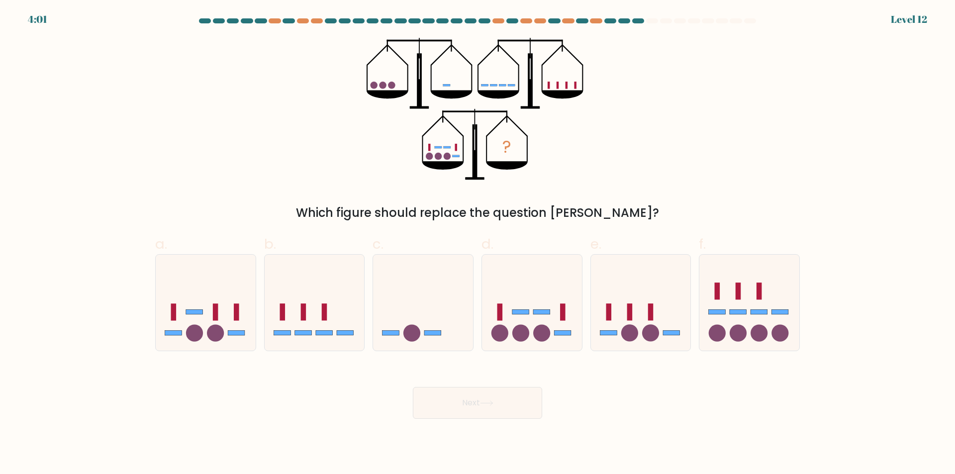
drag, startPoint x: 365, startPoint y: 217, endPoint x: 653, endPoint y: 219, distance: 287.9
click at [653, 219] on div "Which figure should replace the question [PERSON_NAME]?" at bounding box center [477, 213] width 632 height 18
click at [784, 133] on div "? Which figure should replace the question mark?" at bounding box center [477, 130] width 656 height 184
drag, startPoint x: 427, startPoint y: 205, endPoint x: 580, endPoint y: 208, distance: 152.7
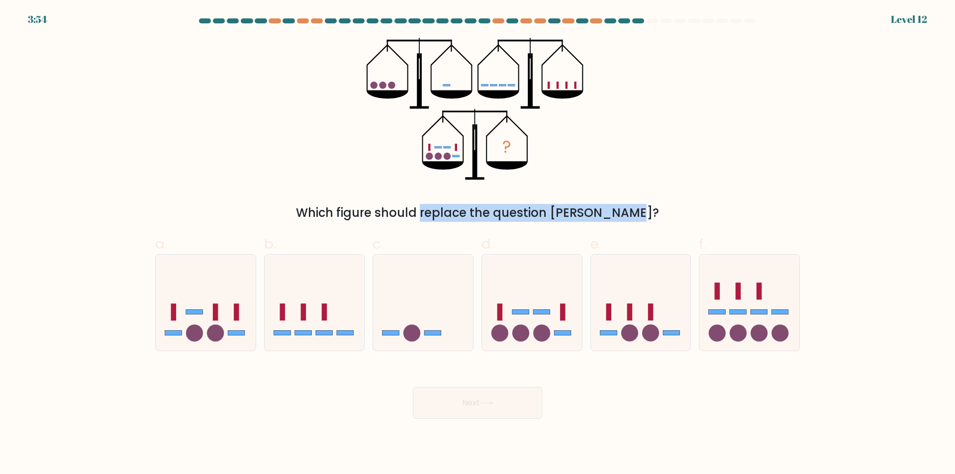
click at [580, 208] on div "? Which figure should replace the question mark?" at bounding box center [477, 130] width 656 height 184
